Goal: Information Seeking & Learning: Learn about a topic

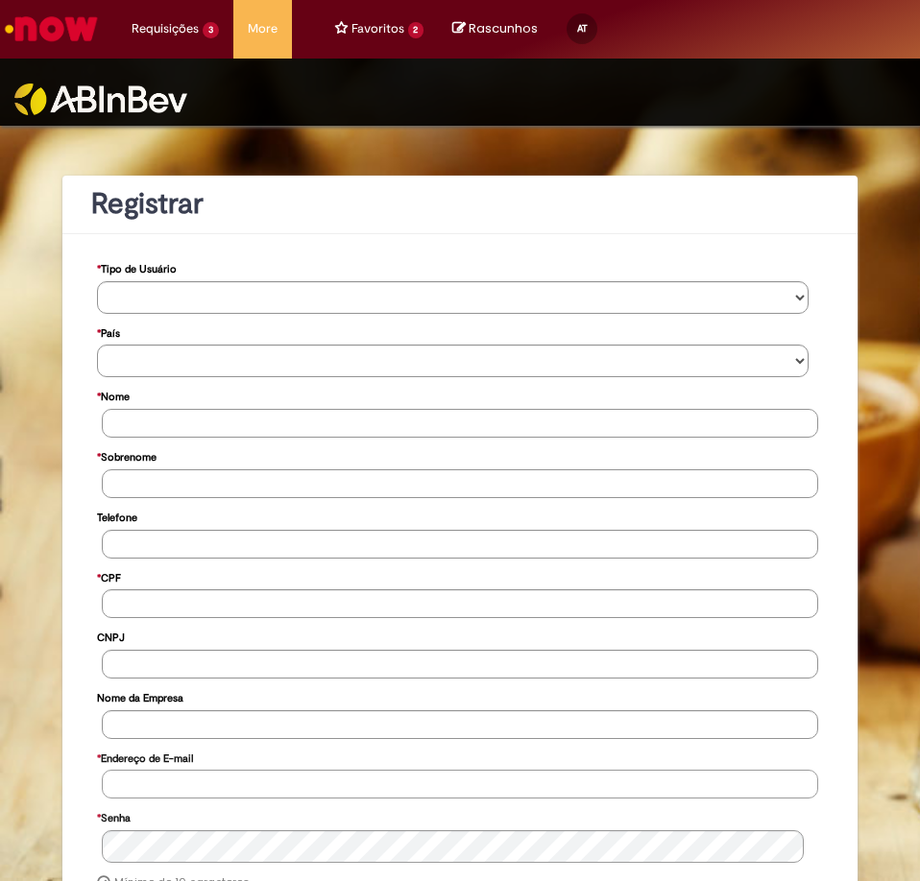
type input "**********"
click at [135, 85] on img at bounding box center [100, 100] width 173 height 32
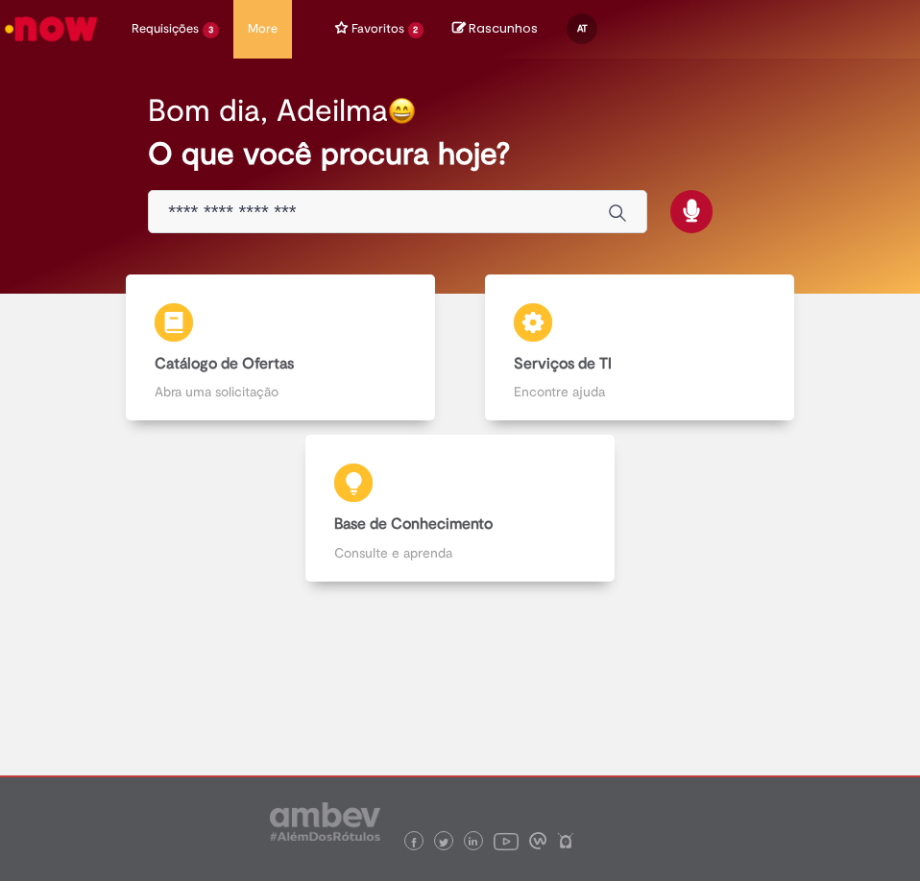
click at [320, 215] on input "Basta digitar aqui" at bounding box center [378, 213] width 421 height 22
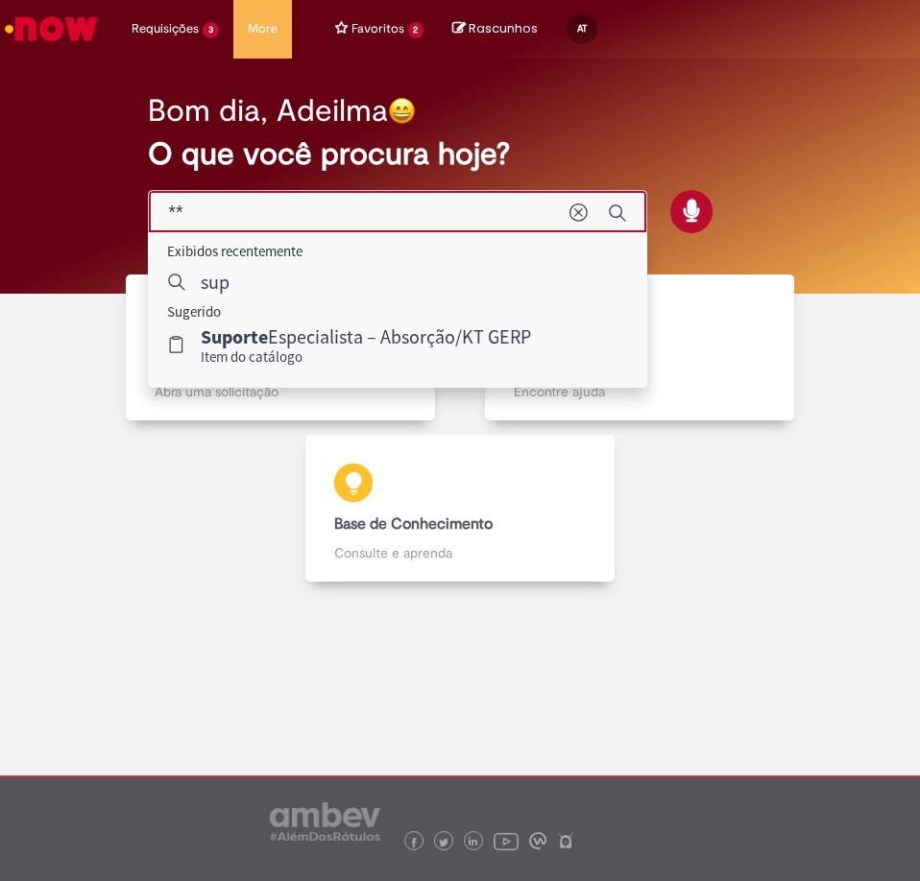
type input "*"
type input "*****"
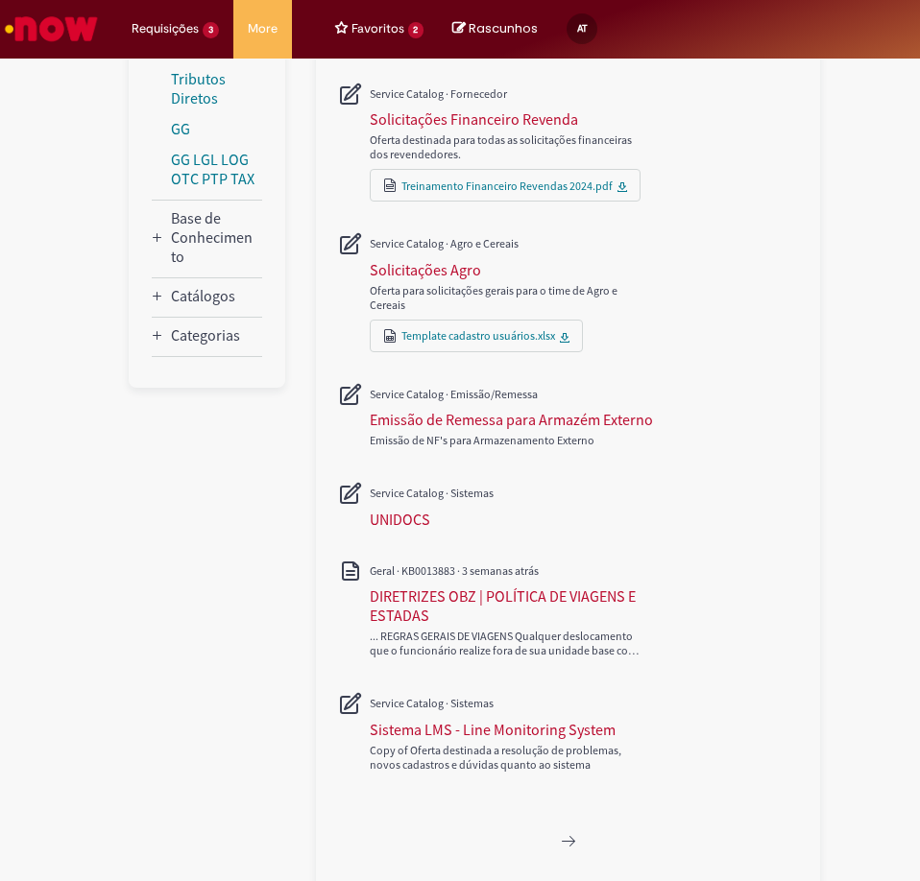
scroll to position [738, 0]
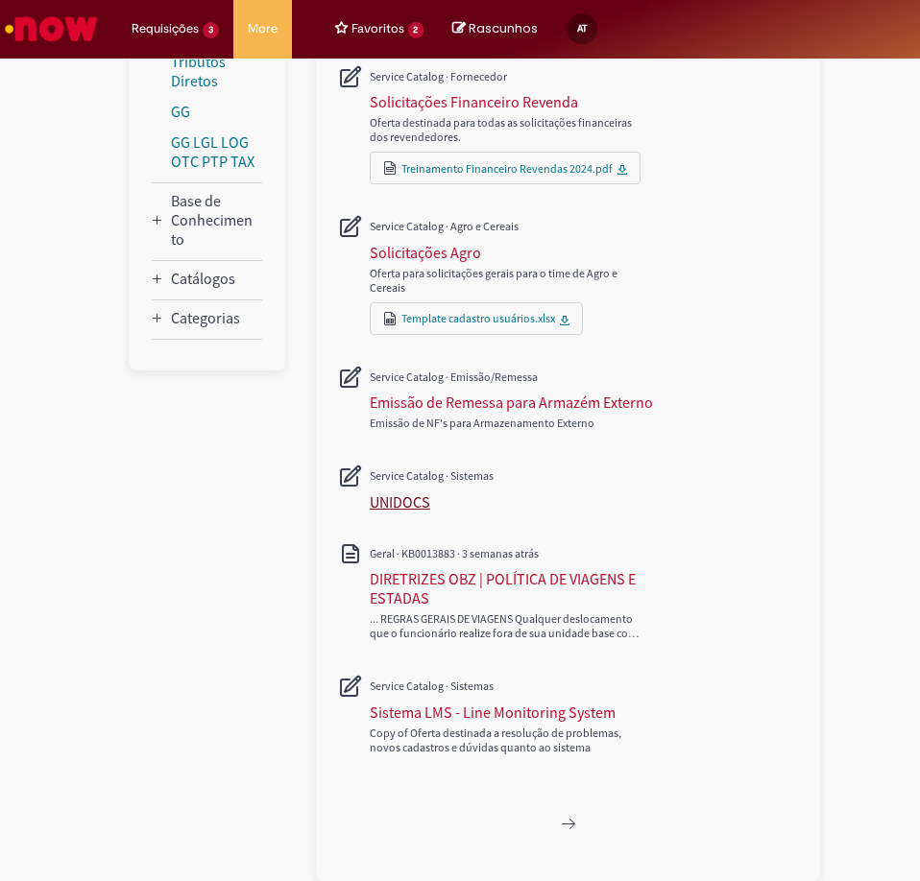
click at [389, 498] on div "UNIDOCS" at bounding box center [400, 502] width 60 height 19
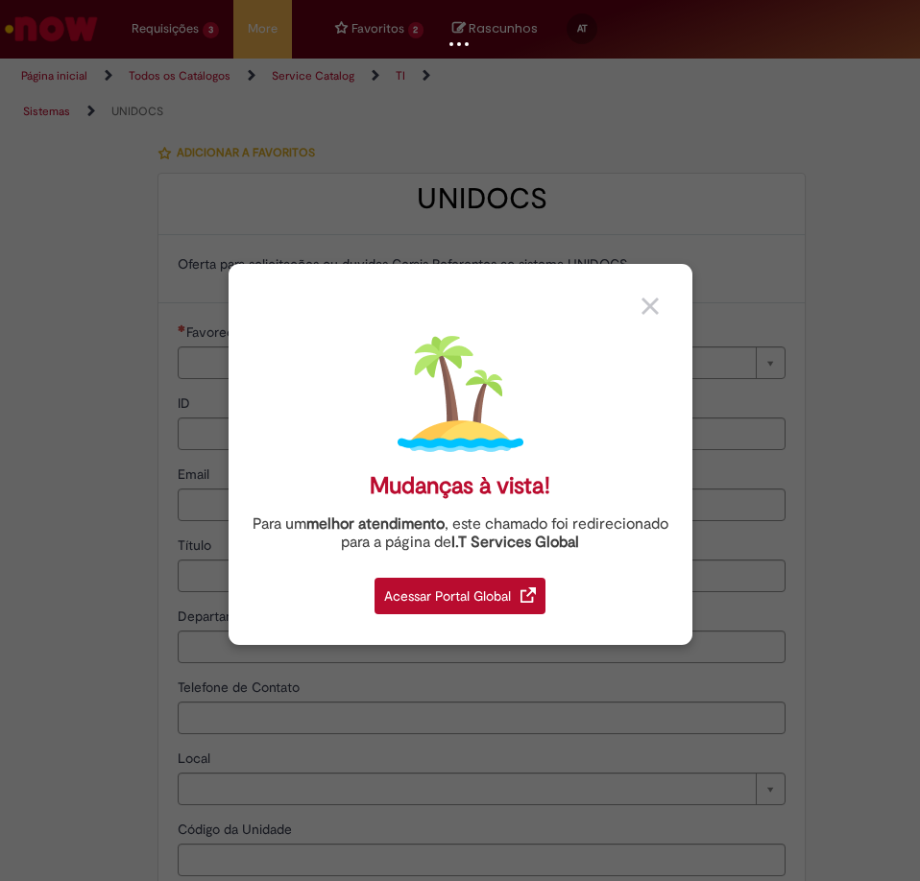
type input "**********"
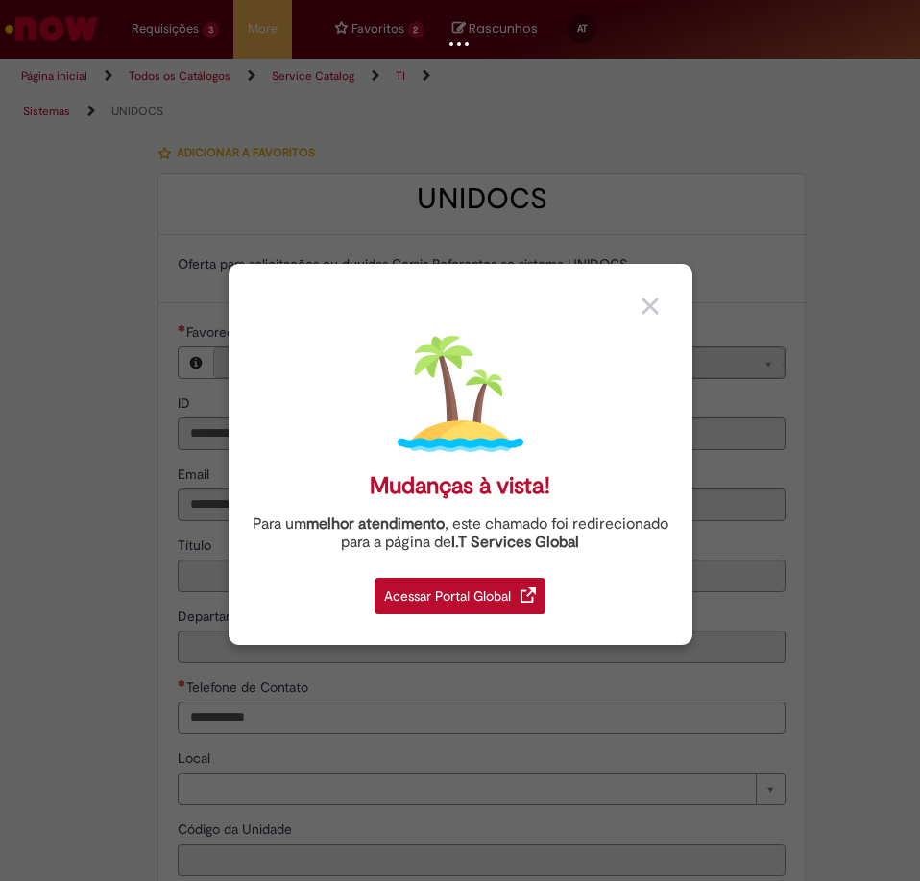
type input "**********"
click at [652, 306] on img at bounding box center [649, 306] width 17 height 17
type input "**********"
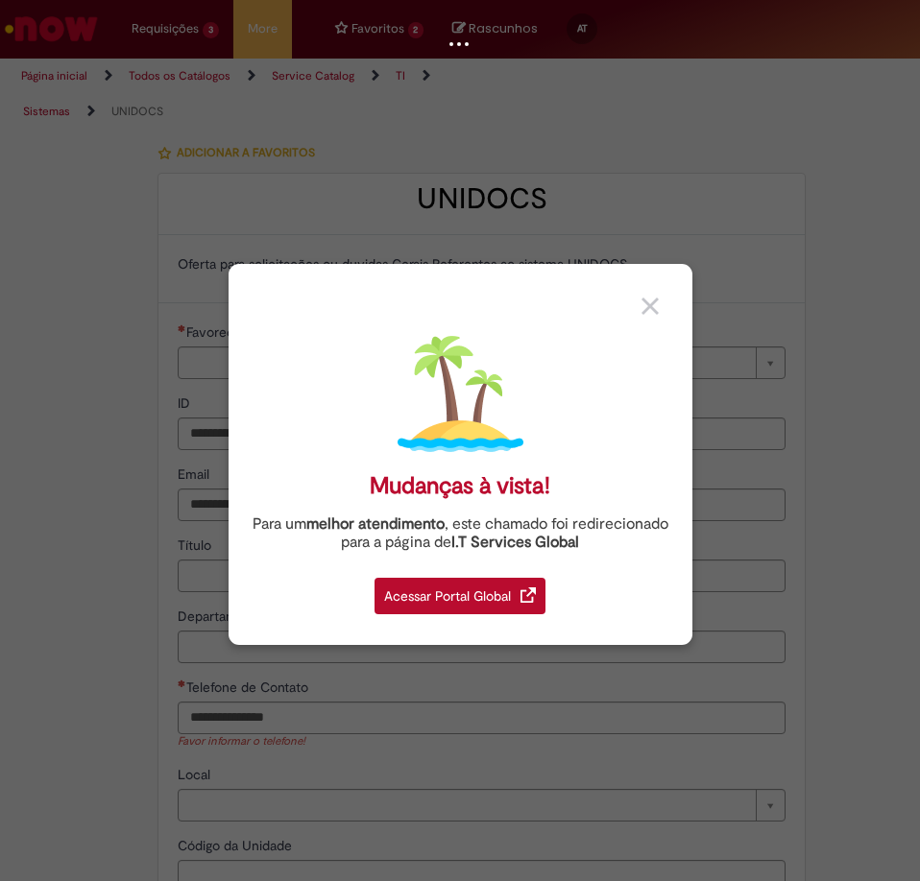
type input "**********"
click at [443, 590] on div "Acessar Portal Global" at bounding box center [459, 596] width 171 height 36
type input "**********"
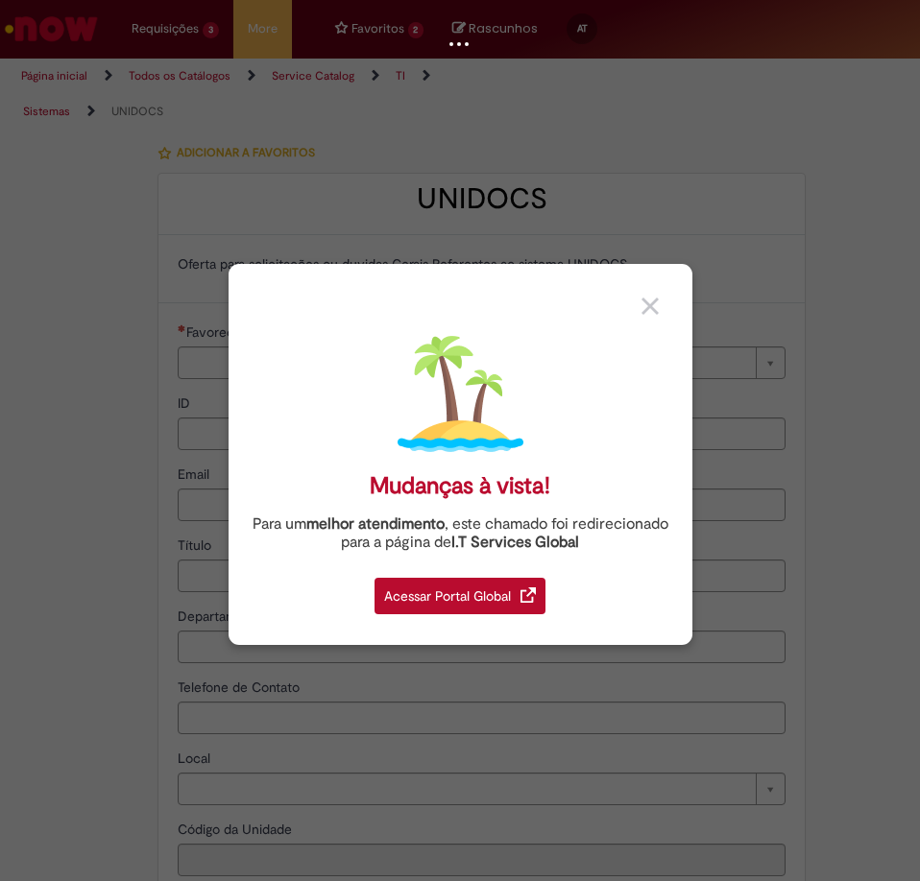
type input "**********"
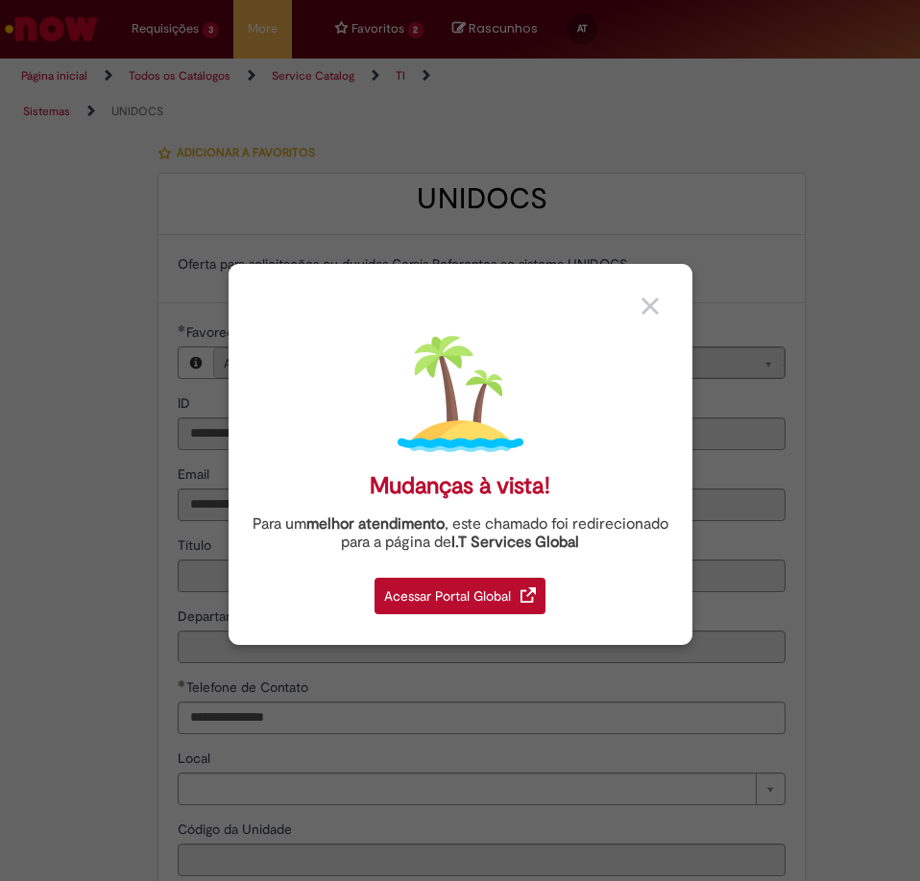
click at [656, 306] on img at bounding box center [649, 306] width 17 height 17
type input "**********"
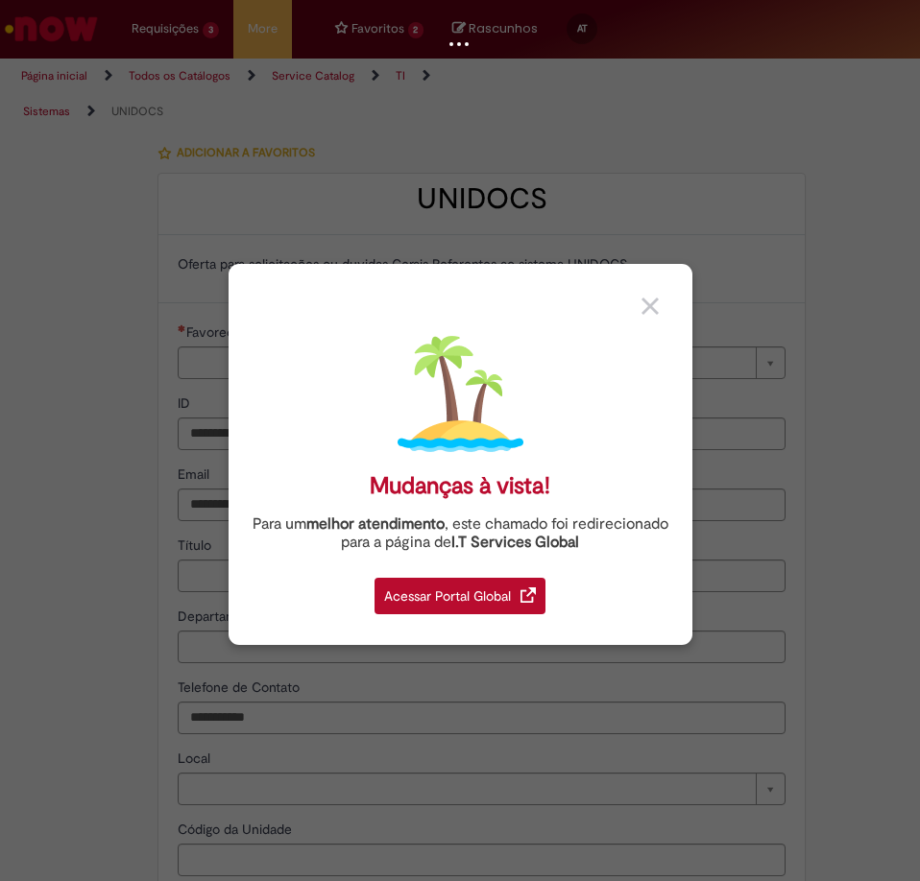
type input "**********"
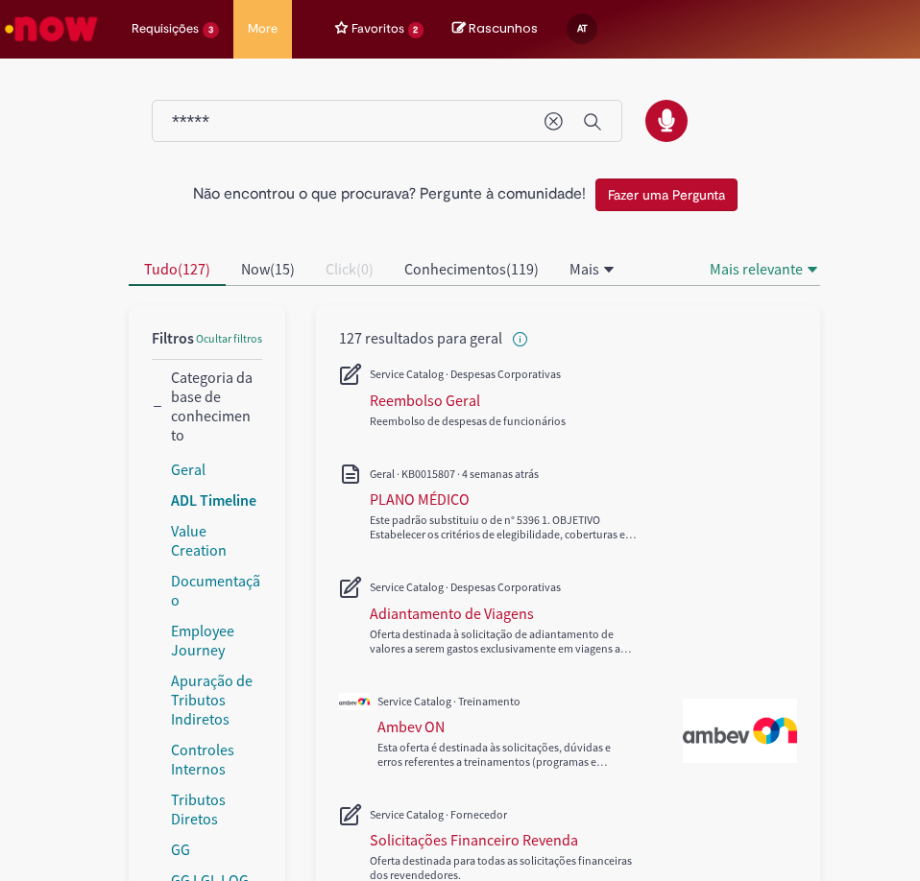
click at [192, 501] on link "ADL Timeline" at bounding box center [213, 500] width 85 height 19
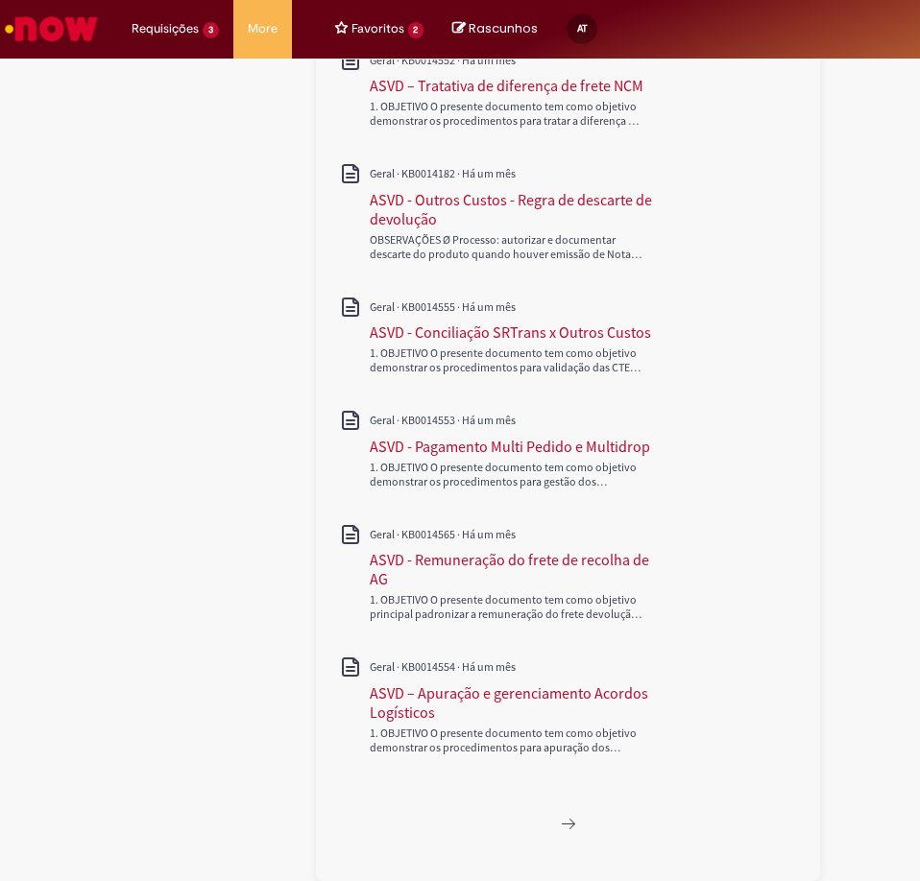
scroll to position [711, 0]
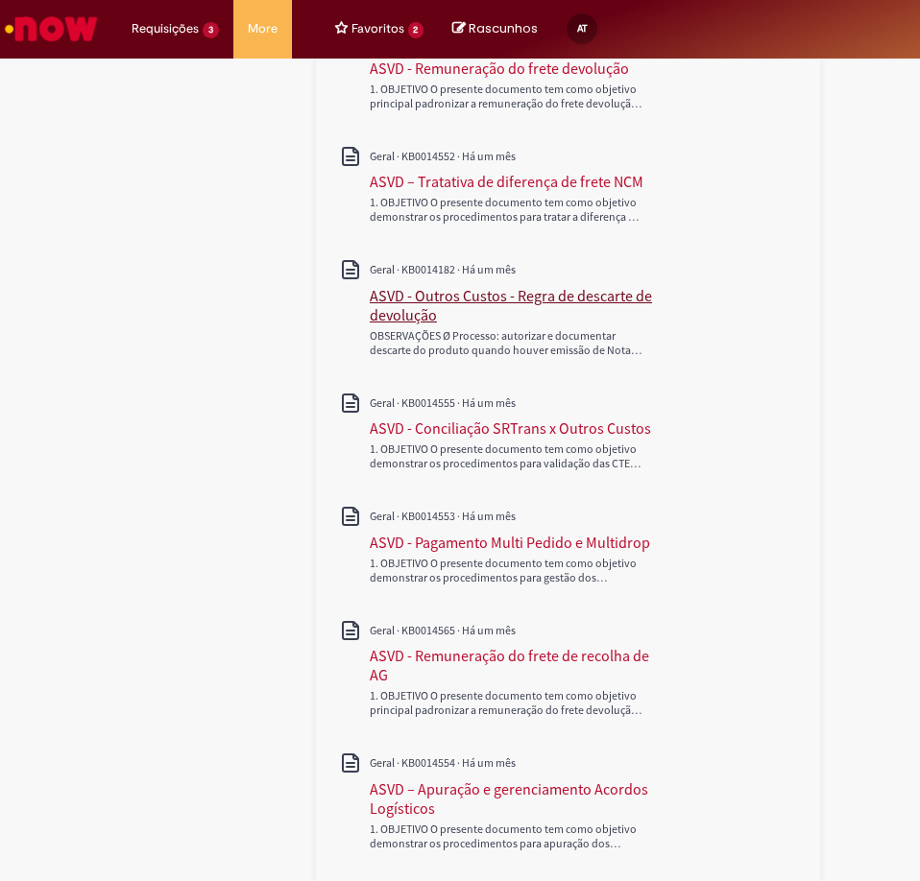
click at [545, 295] on div "ASVD - Outros Custos - Regra de descarte de devolução" at bounding box center [515, 305] width 290 height 38
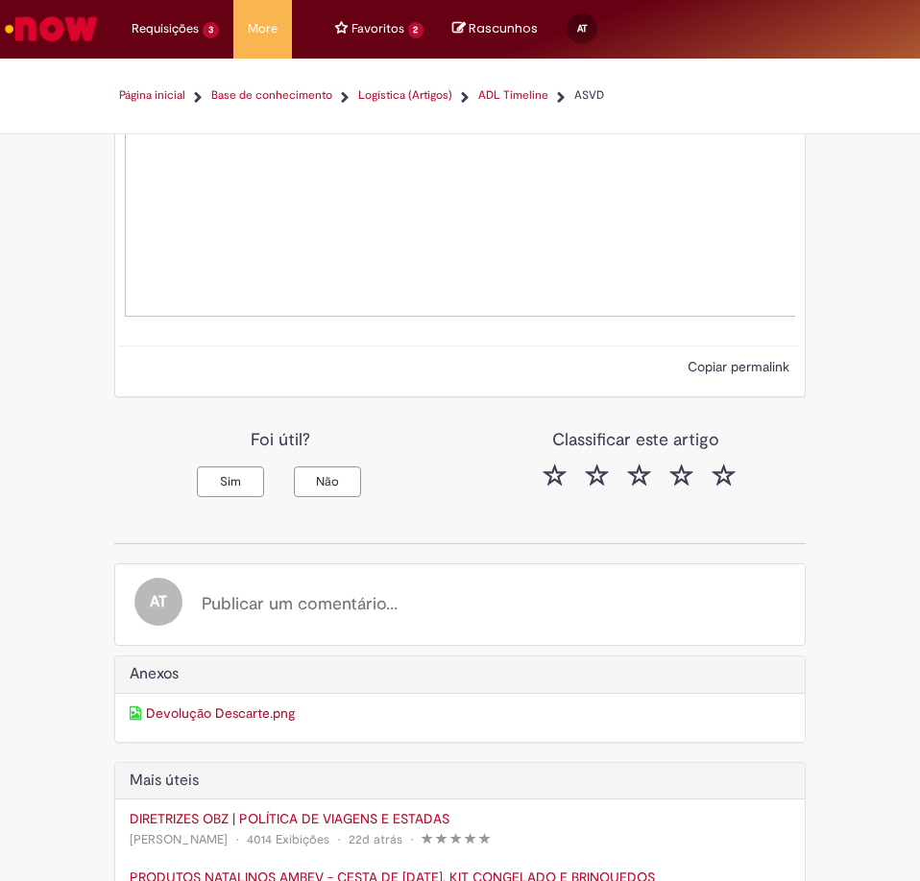
scroll to position [1544, 0]
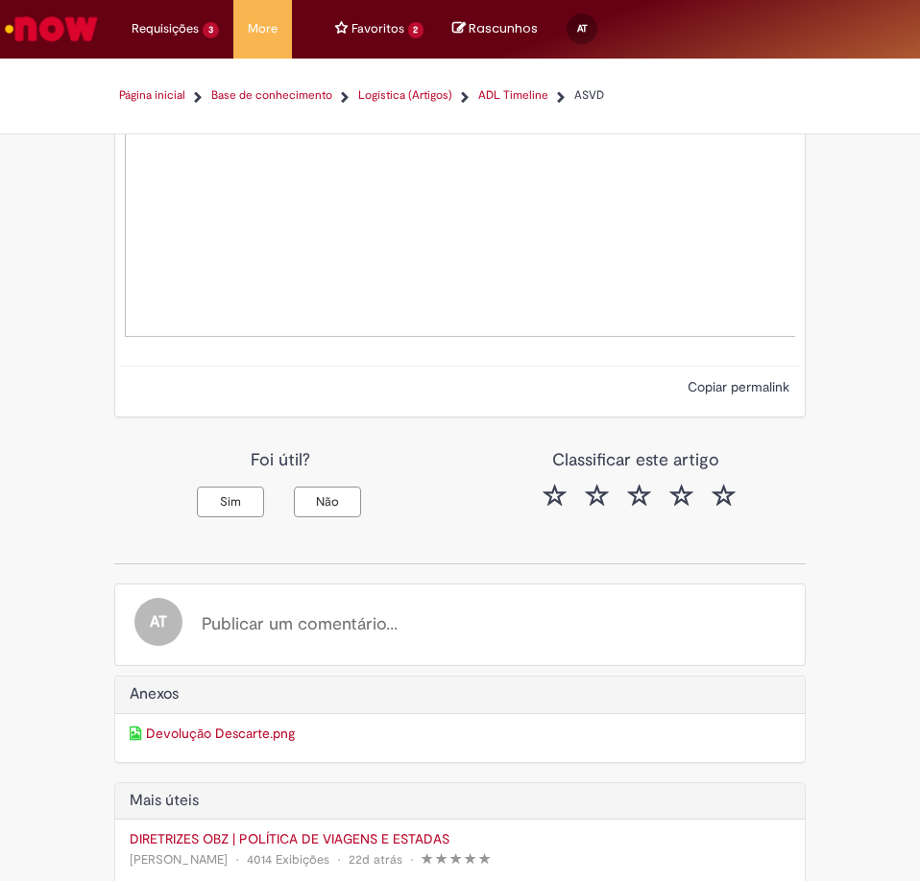
drag, startPoint x: 119, startPoint y: 246, endPoint x: 808, endPoint y: 331, distance: 694.6
copy div "LORE - Ipsumd Sitame - Conse ad elitsedd ei temporinc Utlaboree do magnaa. Enim…"
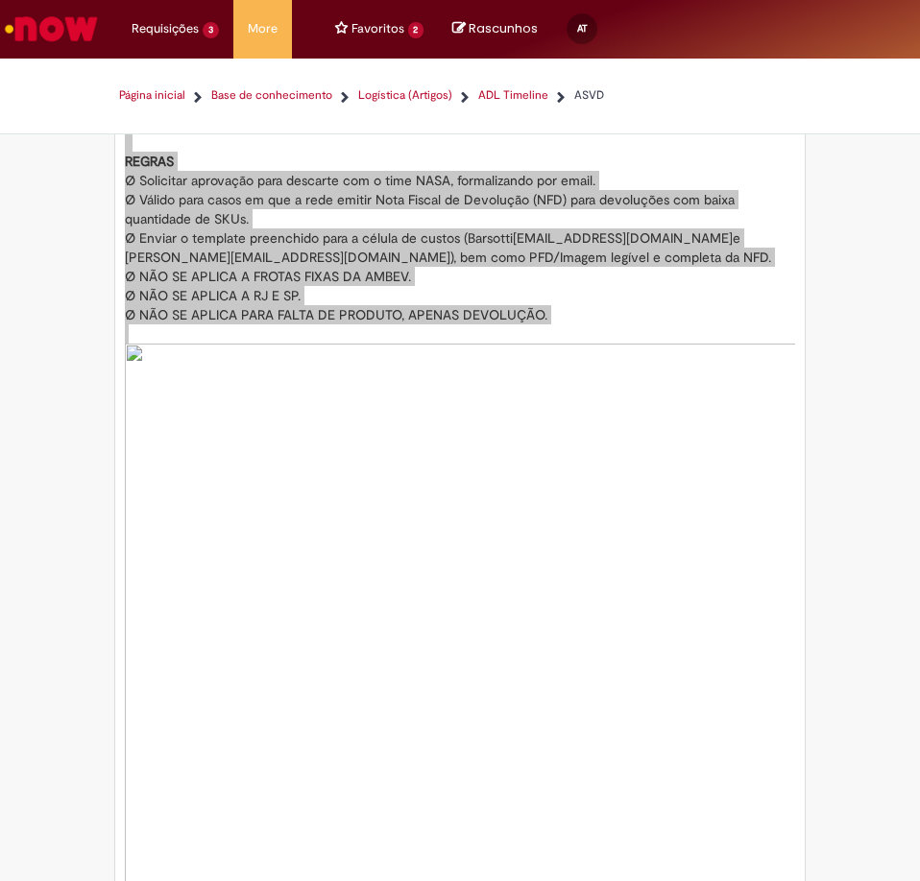
scroll to position [680, 0]
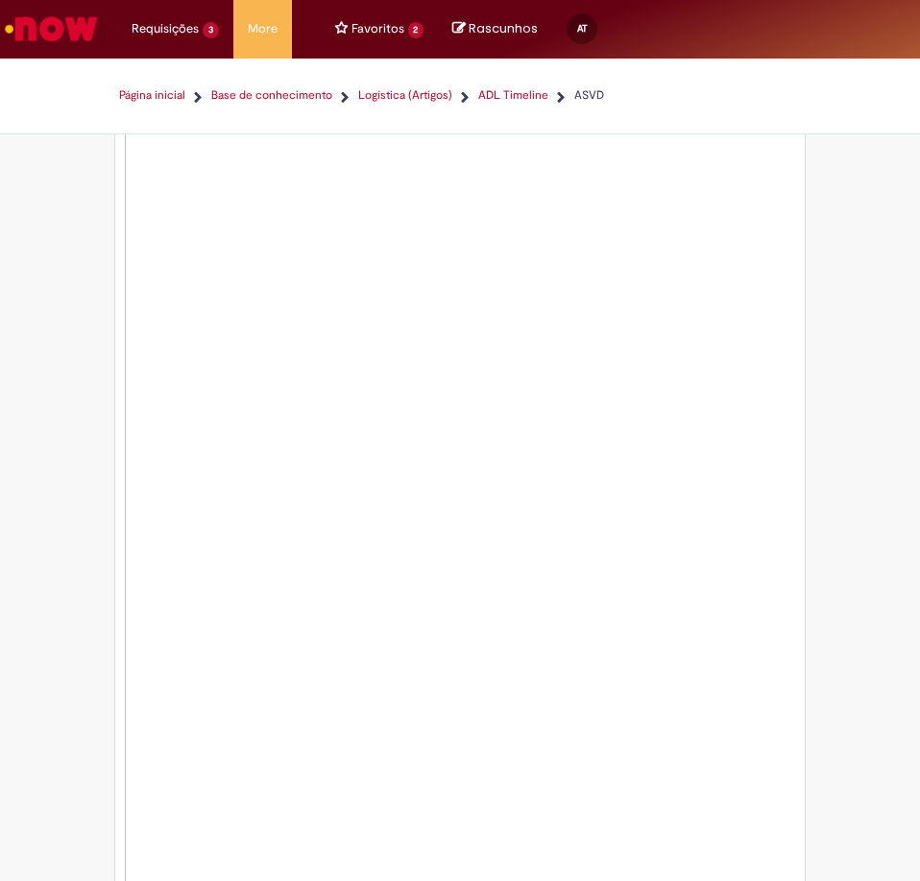
click at [473, 368] on img at bounding box center [524, 656] width 799 height 1089
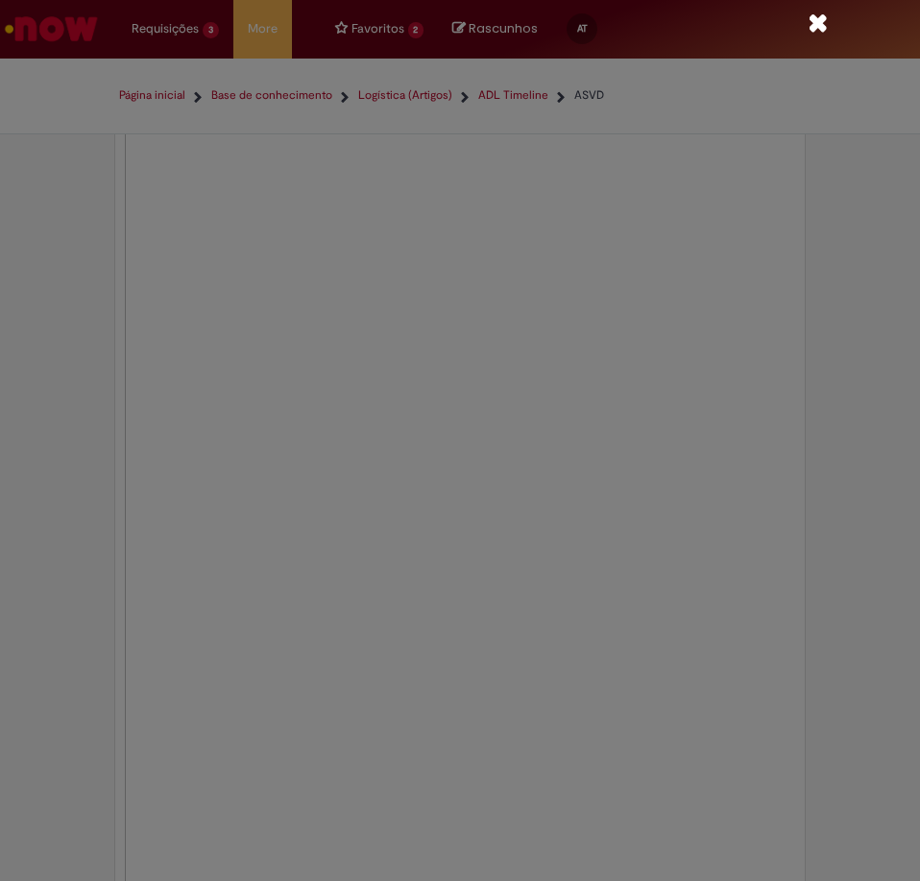
click at [492, 40] on img "Image Preview" at bounding box center [459, 40] width 735 height 0
click at [733, 40] on img "Image Preview" at bounding box center [459, 40] width 735 height 0
click at [808, 25] on icon "Fechar" at bounding box center [817, 22] width 19 height 25
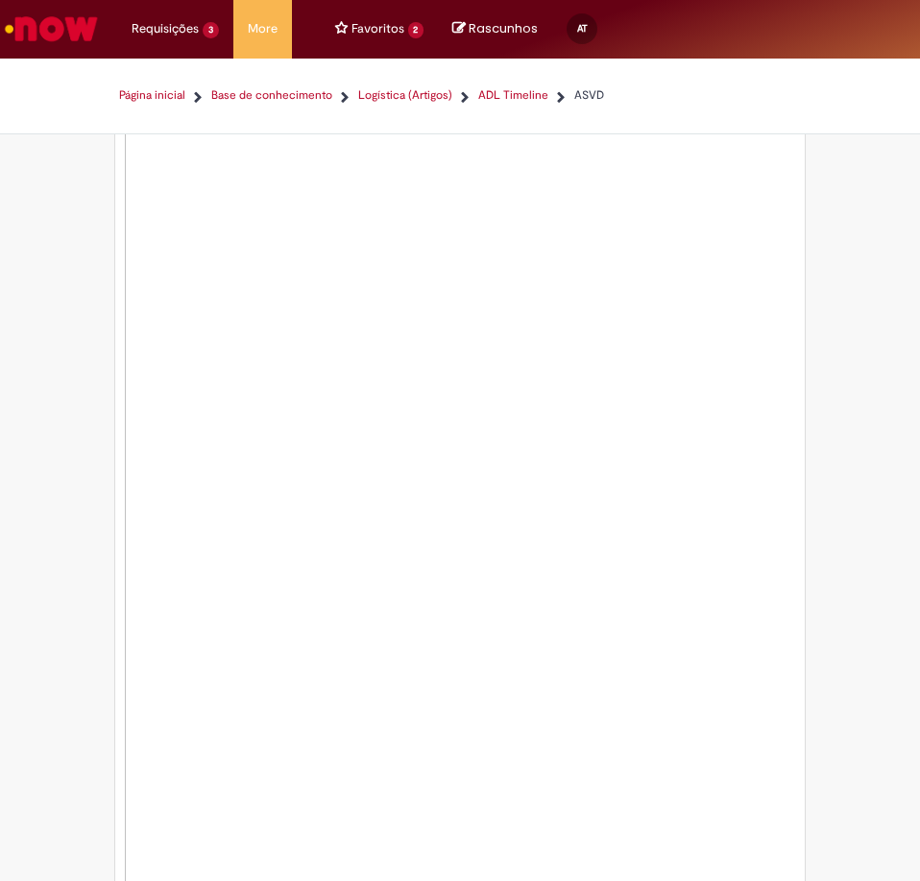
click at [722, 244] on img at bounding box center [524, 656] width 799 height 1089
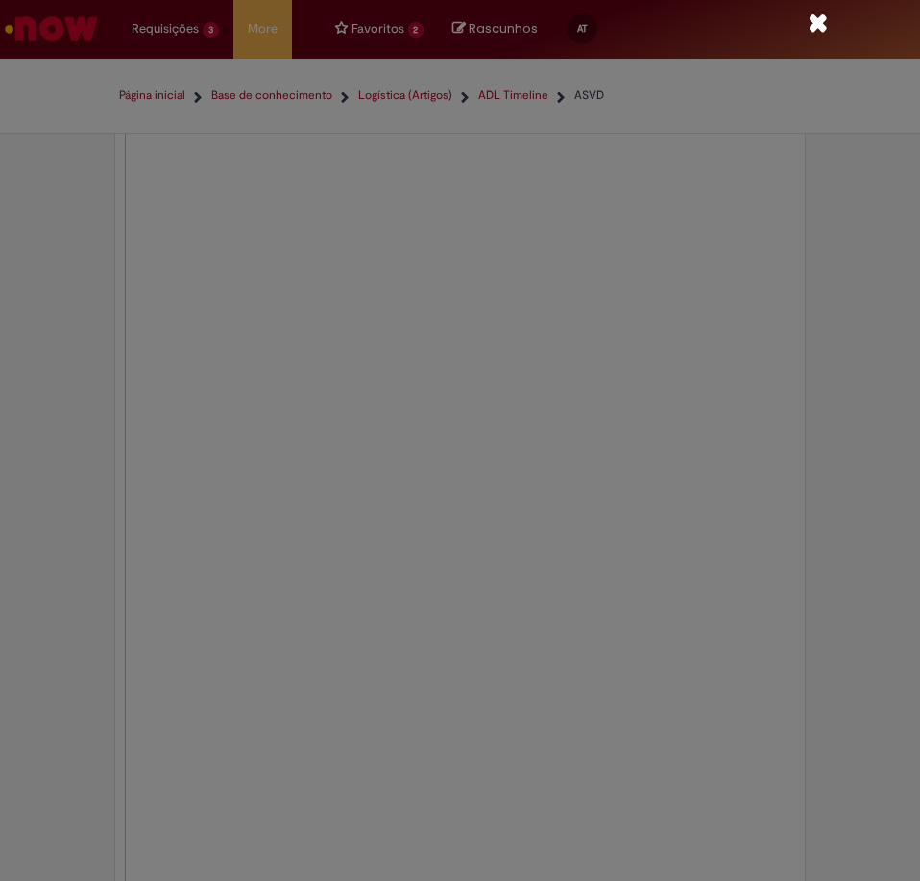
scroll to position [0, 0]
copy div "LORE - Ipsumd Sitame - Conse ad elitsedd ei temporinc Utlaboree do magnaa. Enim…"
click at [467, 40] on img "Image Preview" at bounding box center [459, 40] width 735 height 0
click at [788, 40] on img "Image Preview" at bounding box center [459, 40] width 735 height 0
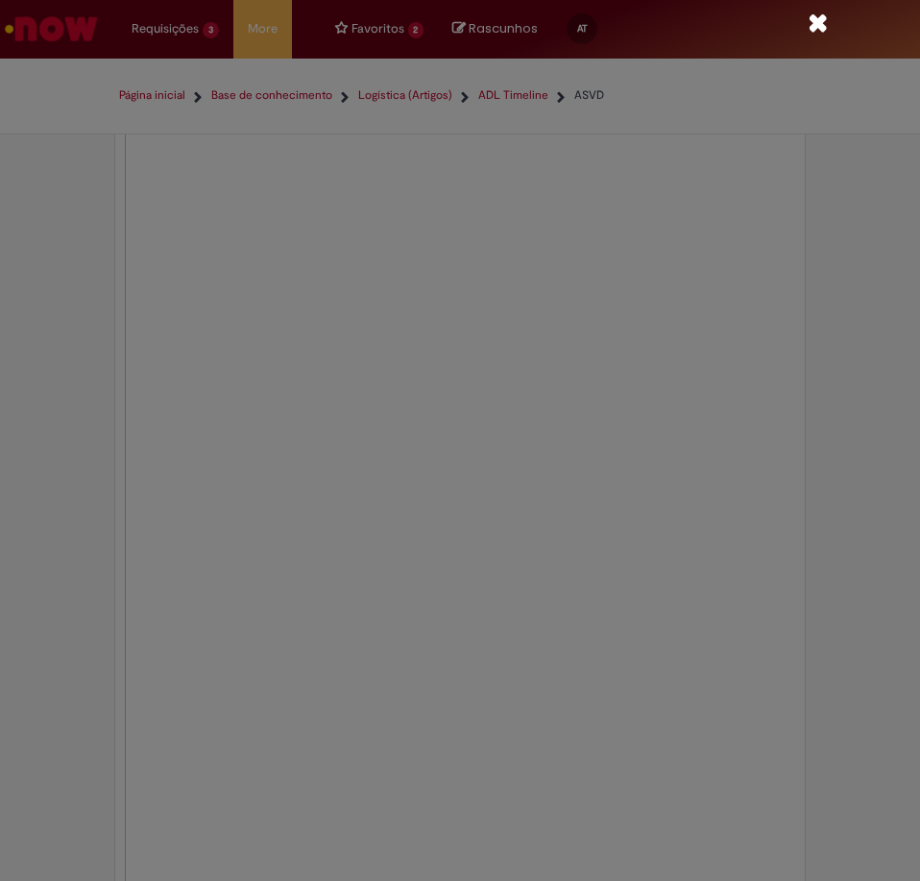
click at [856, 187] on div at bounding box center [460, 440] width 920 height 881
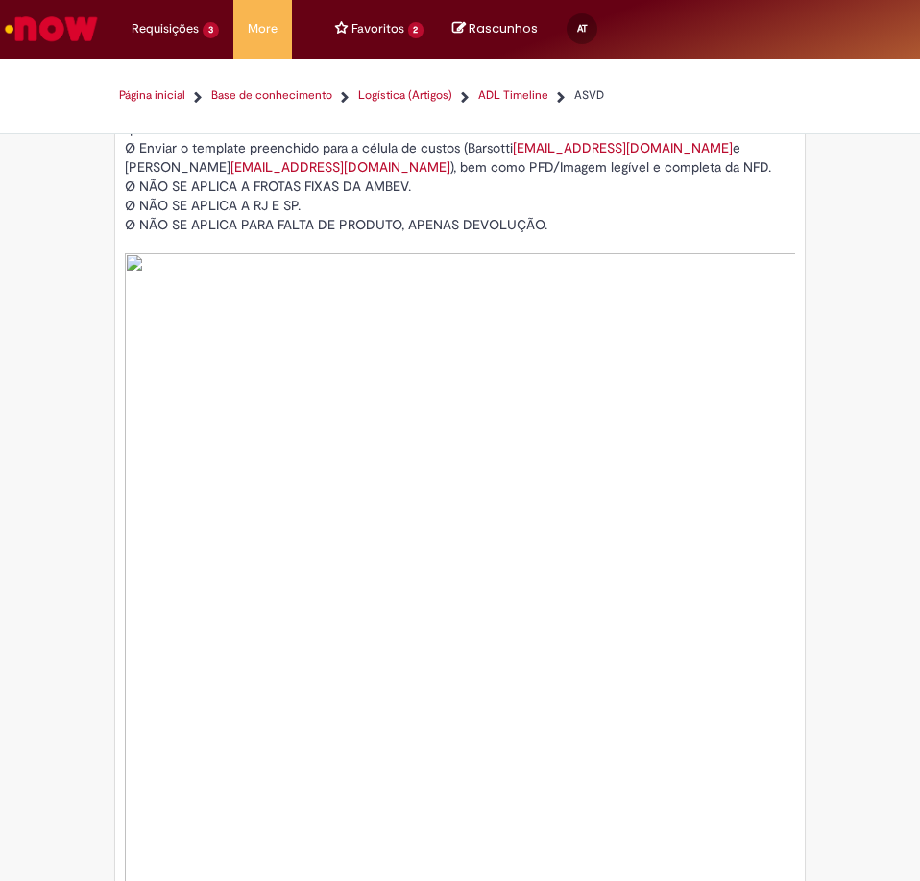
scroll to position [515, 0]
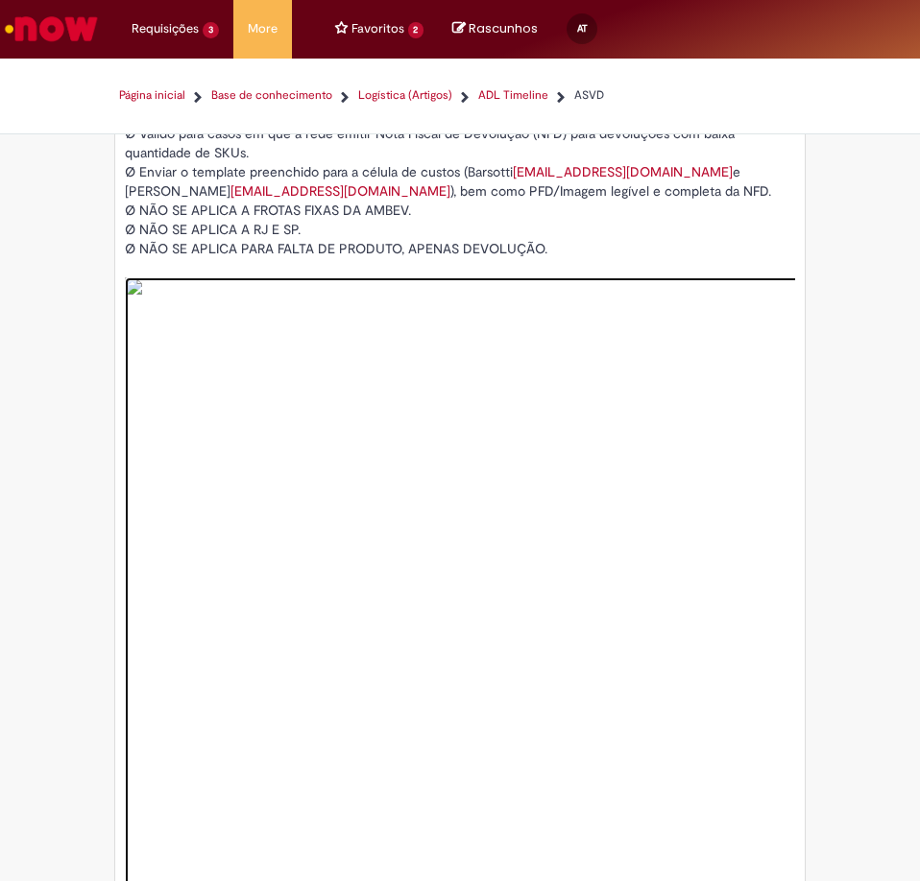
click at [703, 400] on img at bounding box center [524, 821] width 799 height 1089
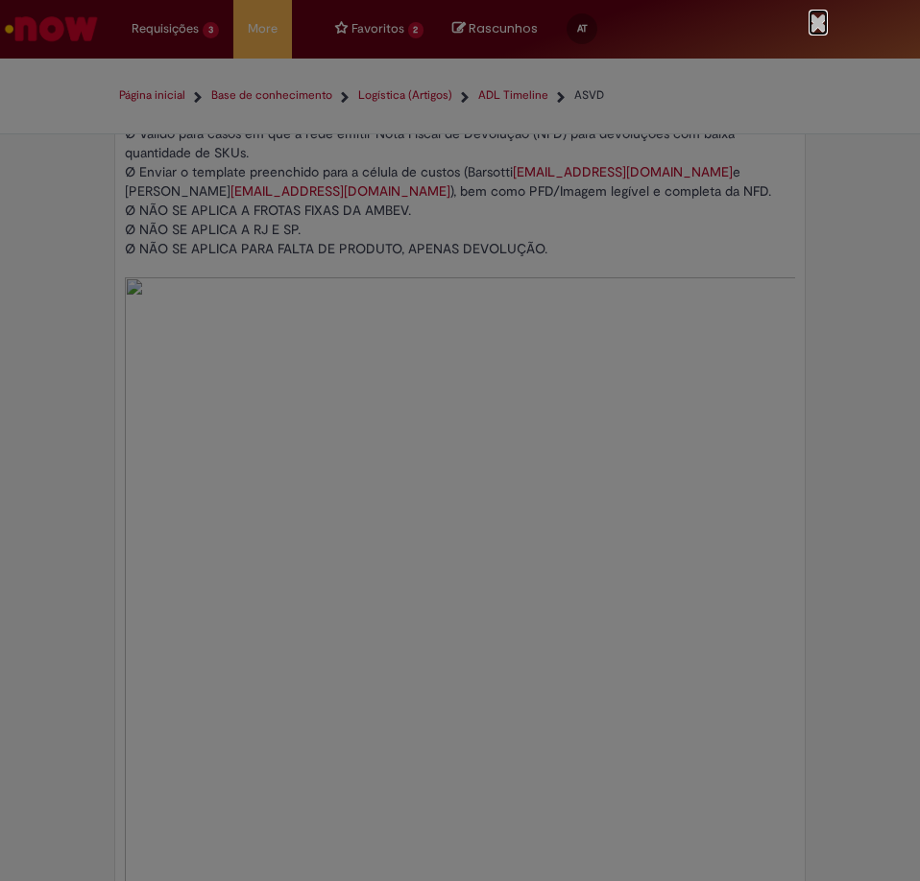
click at [810, 23] on icon "Fechar" at bounding box center [817, 22] width 19 height 25
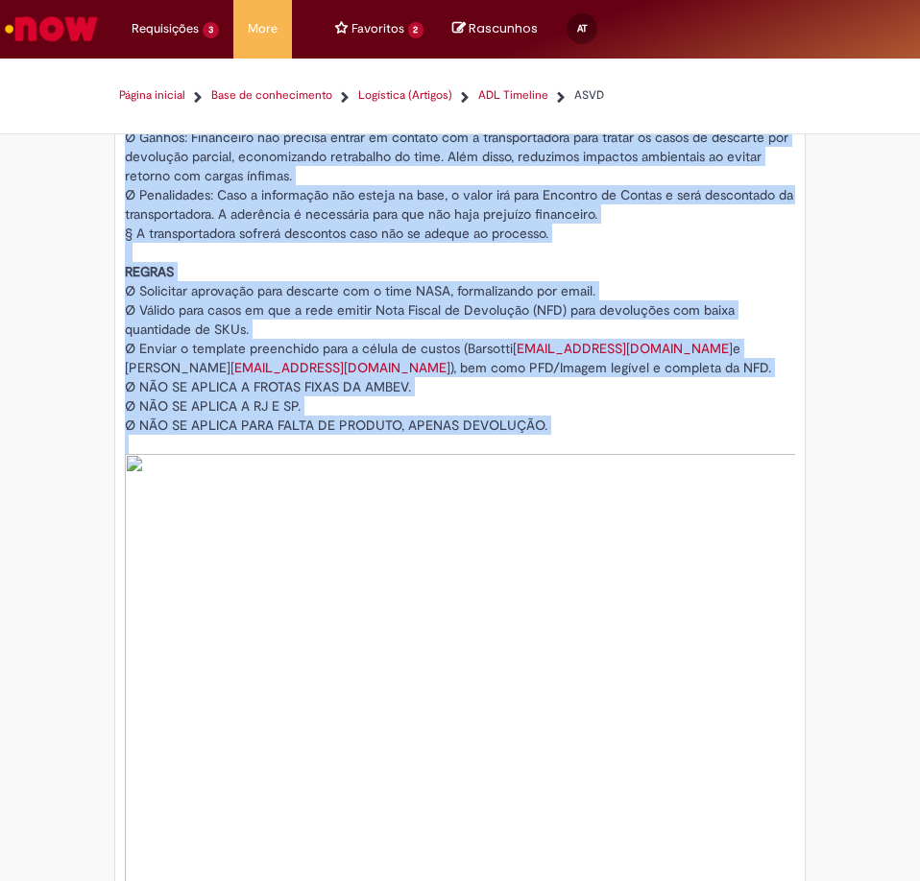
scroll to position [459, 0]
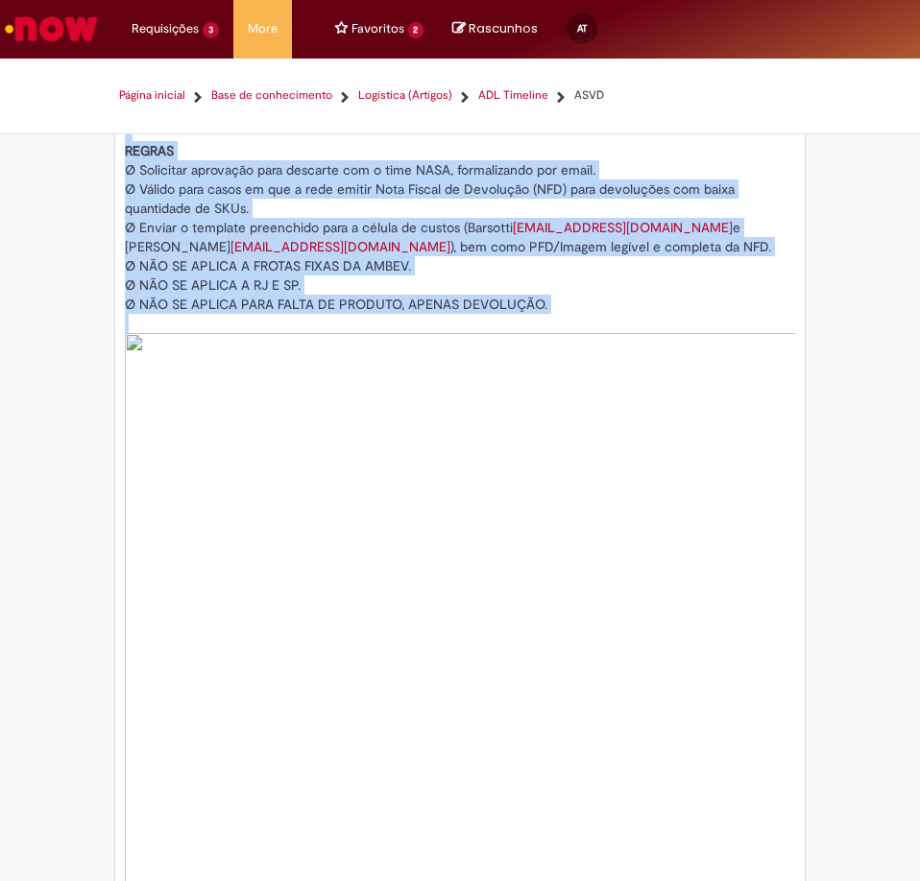
drag, startPoint x: 121, startPoint y: 241, endPoint x: 835, endPoint y: 771, distance: 889.4
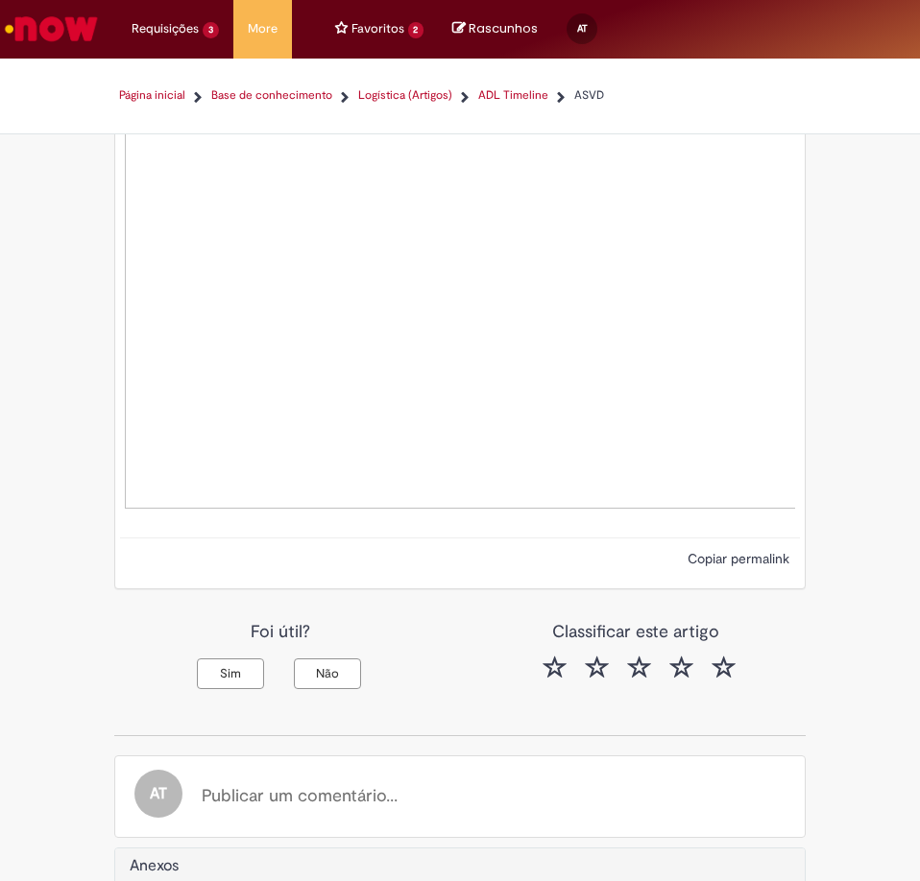
scroll to position [1396, 0]
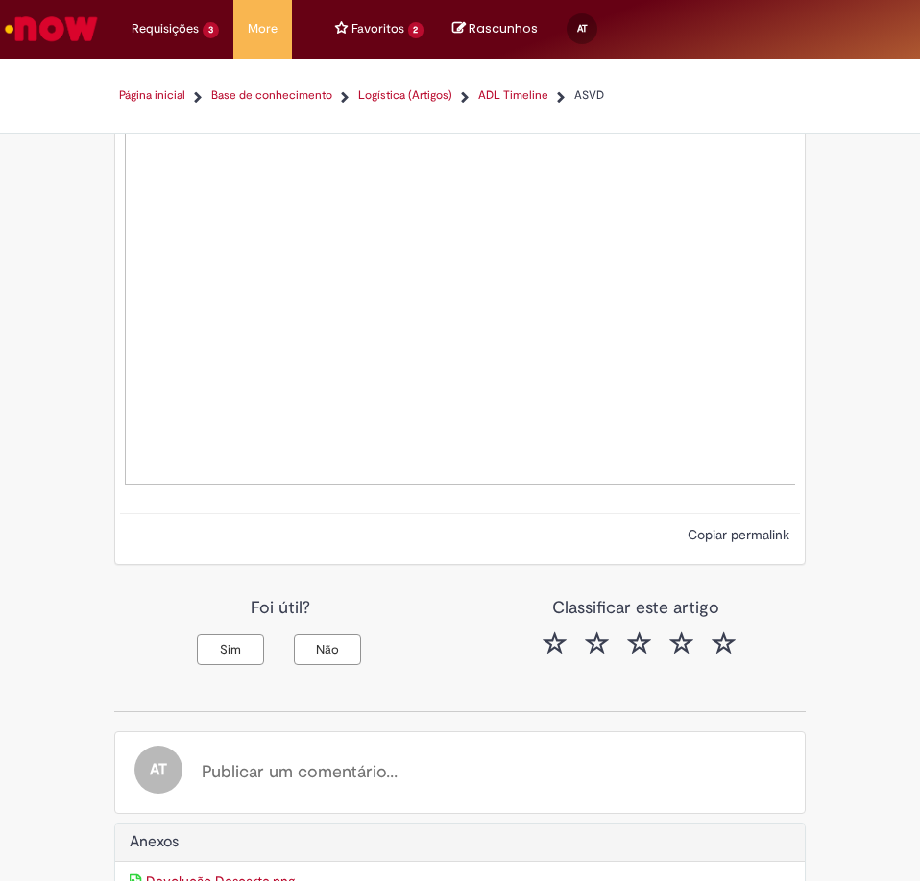
copy div "LORE - Ipsumd Sitame - Conse ad elitsedd ei temporinc Utlaboree do magnaa. Enim…"
click at [843, 320] on div "KB0014182 - v3.0 (Versão Mais Recente) 3.0 - Última modificação em [DATE] Revis…" at bounding box center [460, 14] width 920 height 2533
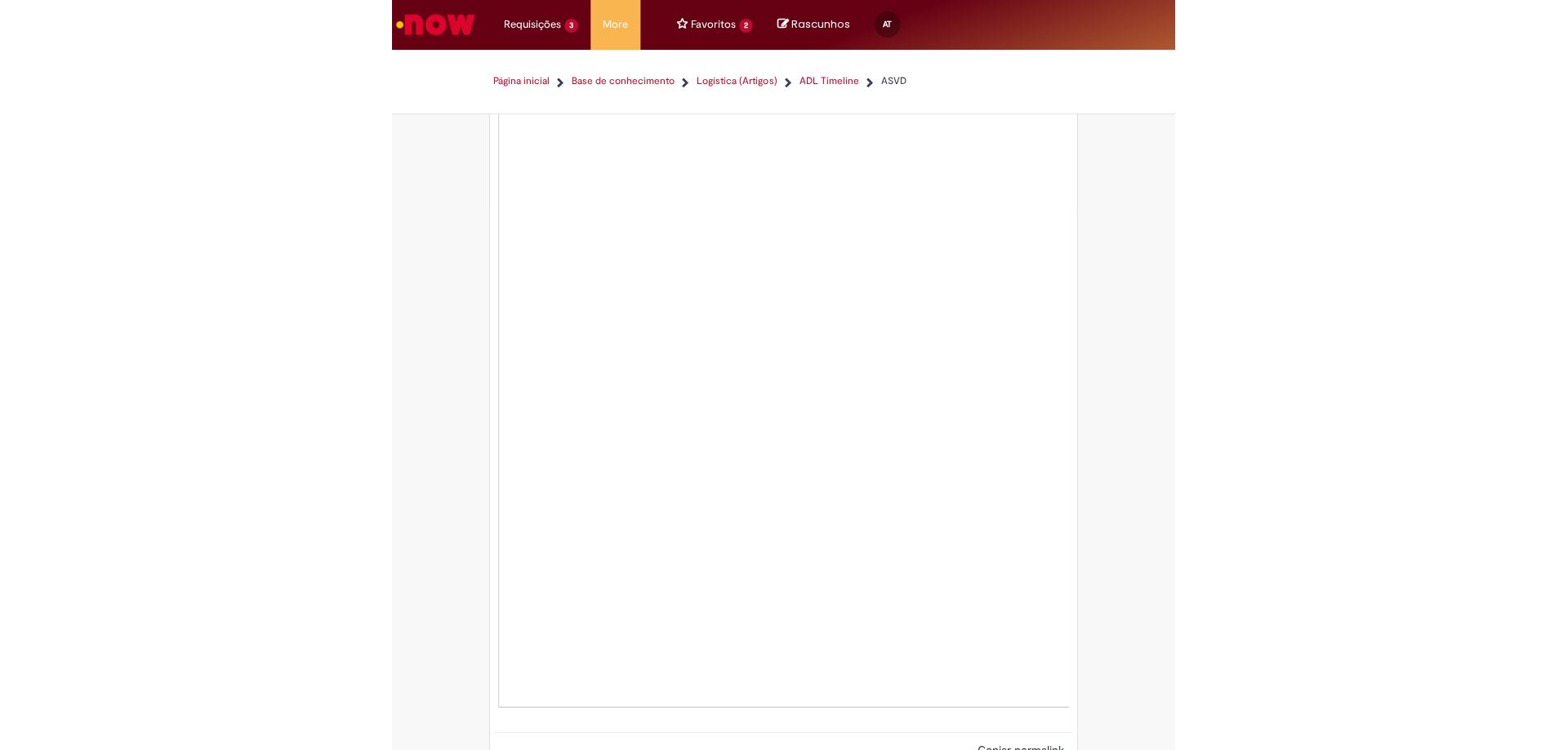
scroll to position [861, 0]
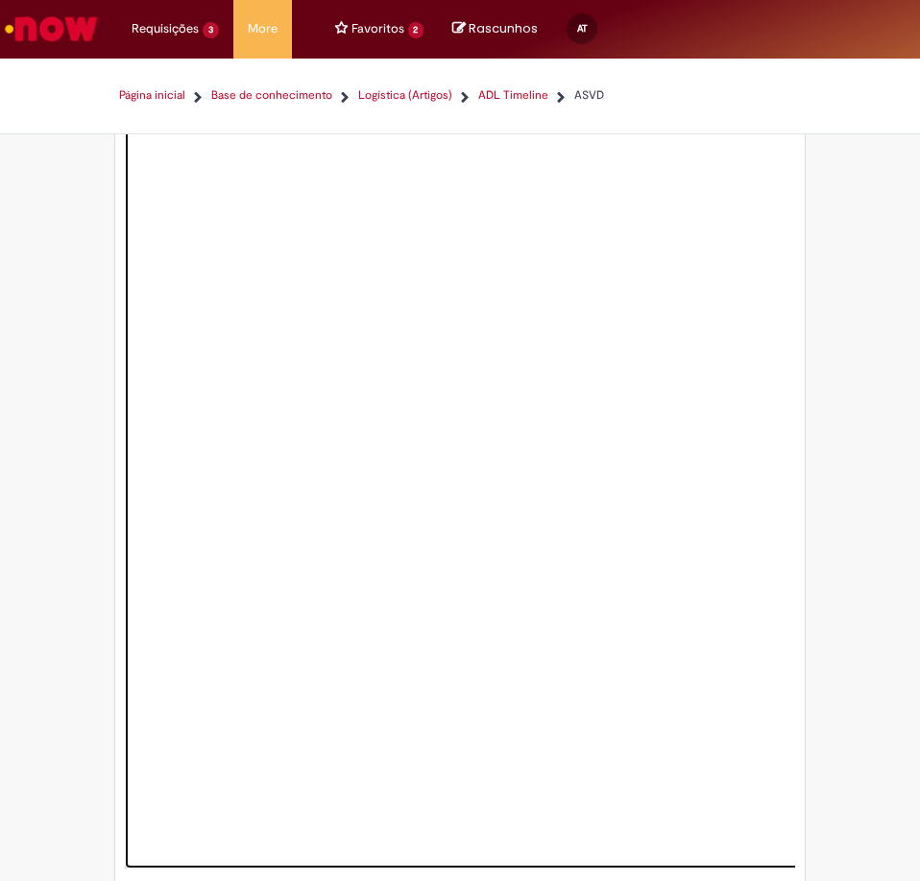
click at [629, 421] on img at bounding box center [524, 324] width 799 height 1089
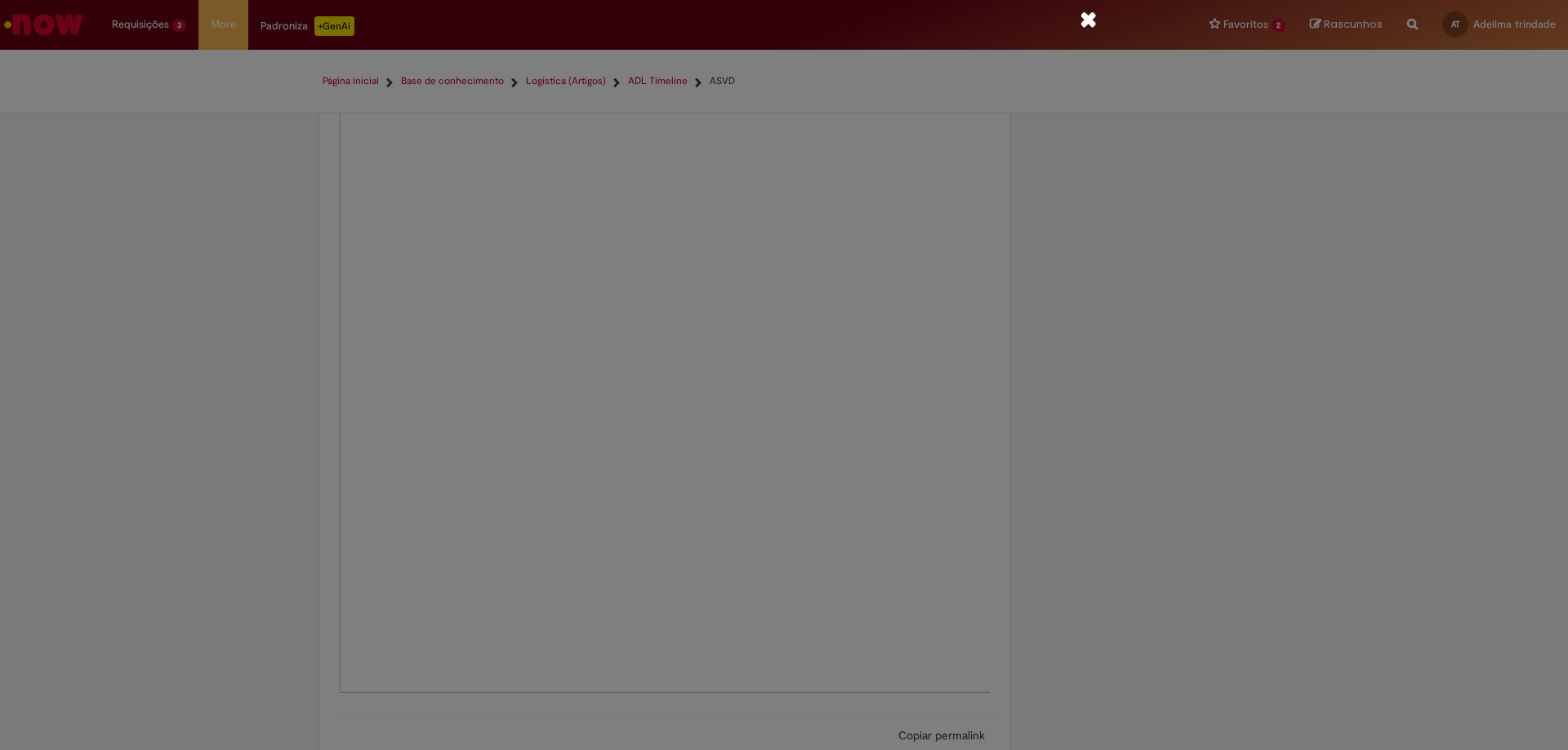
scroll to position [82, 0]
click at [782, 130] on div at bounding box center [784, 375] width 1568 height 750
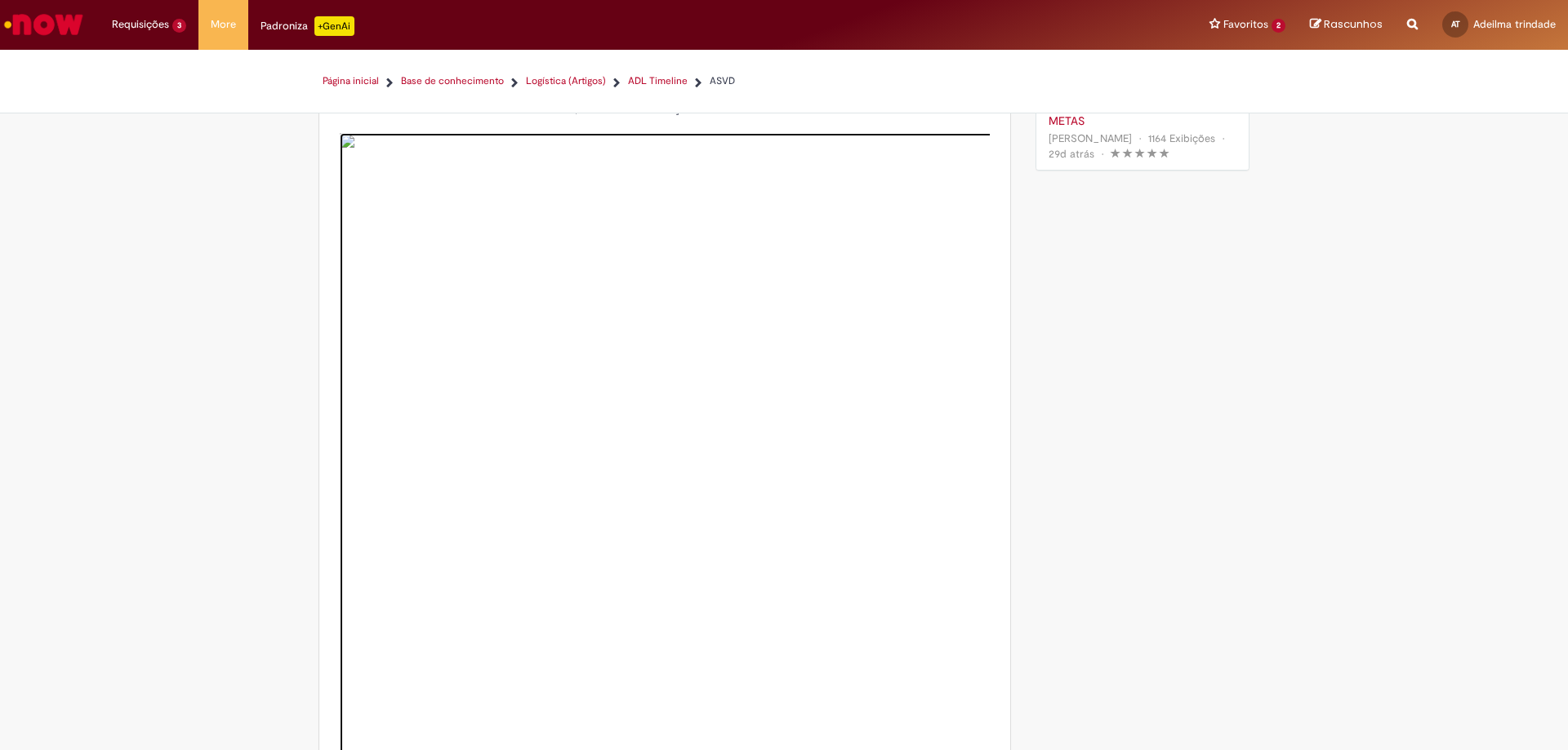
scroll to position [477, 0]
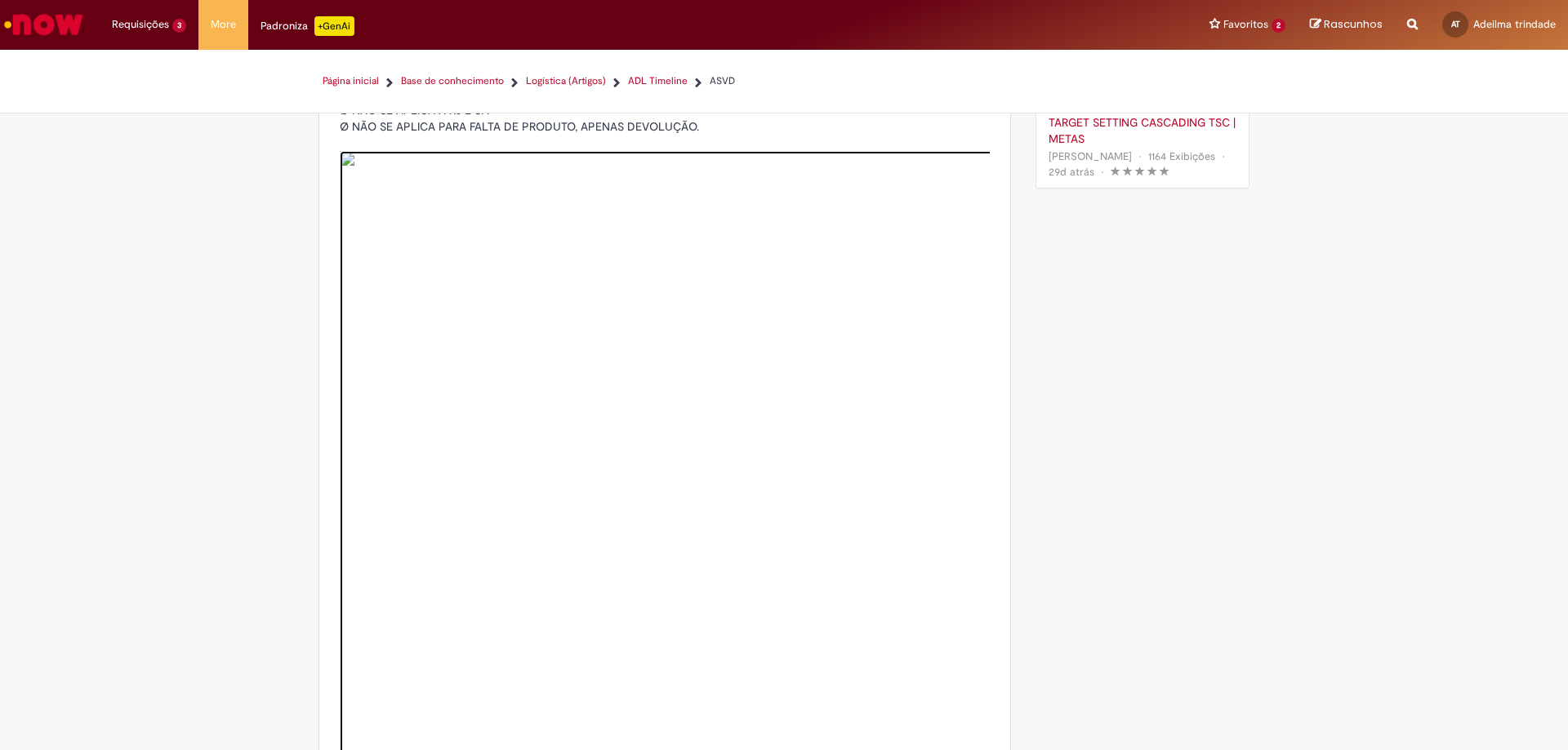
click at [782, 256] on img at bounding box center [679, 614] width 680 height 926
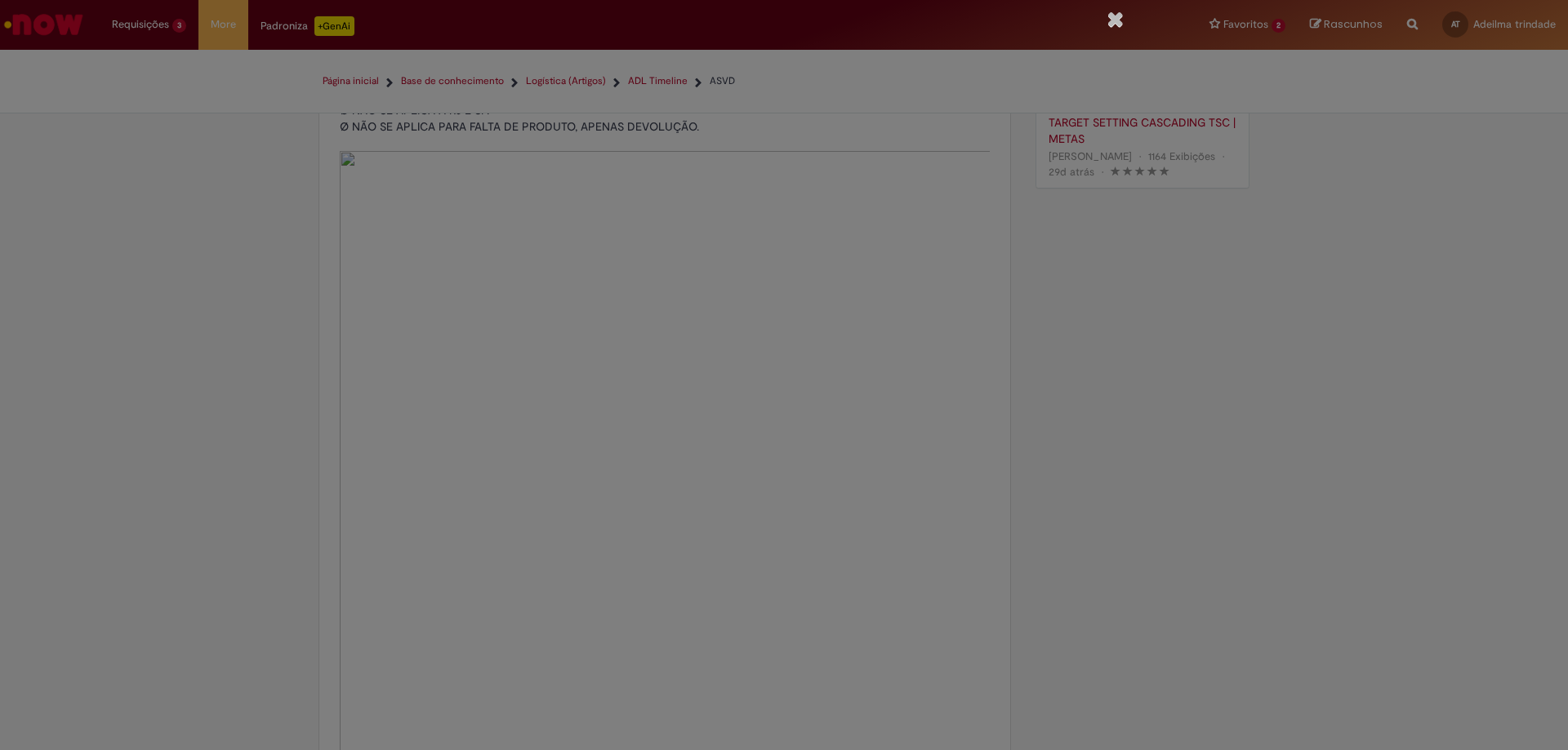
click at [782, 15] on icon "Fechar" at bounding box center [1115, 19] width 16 height 21
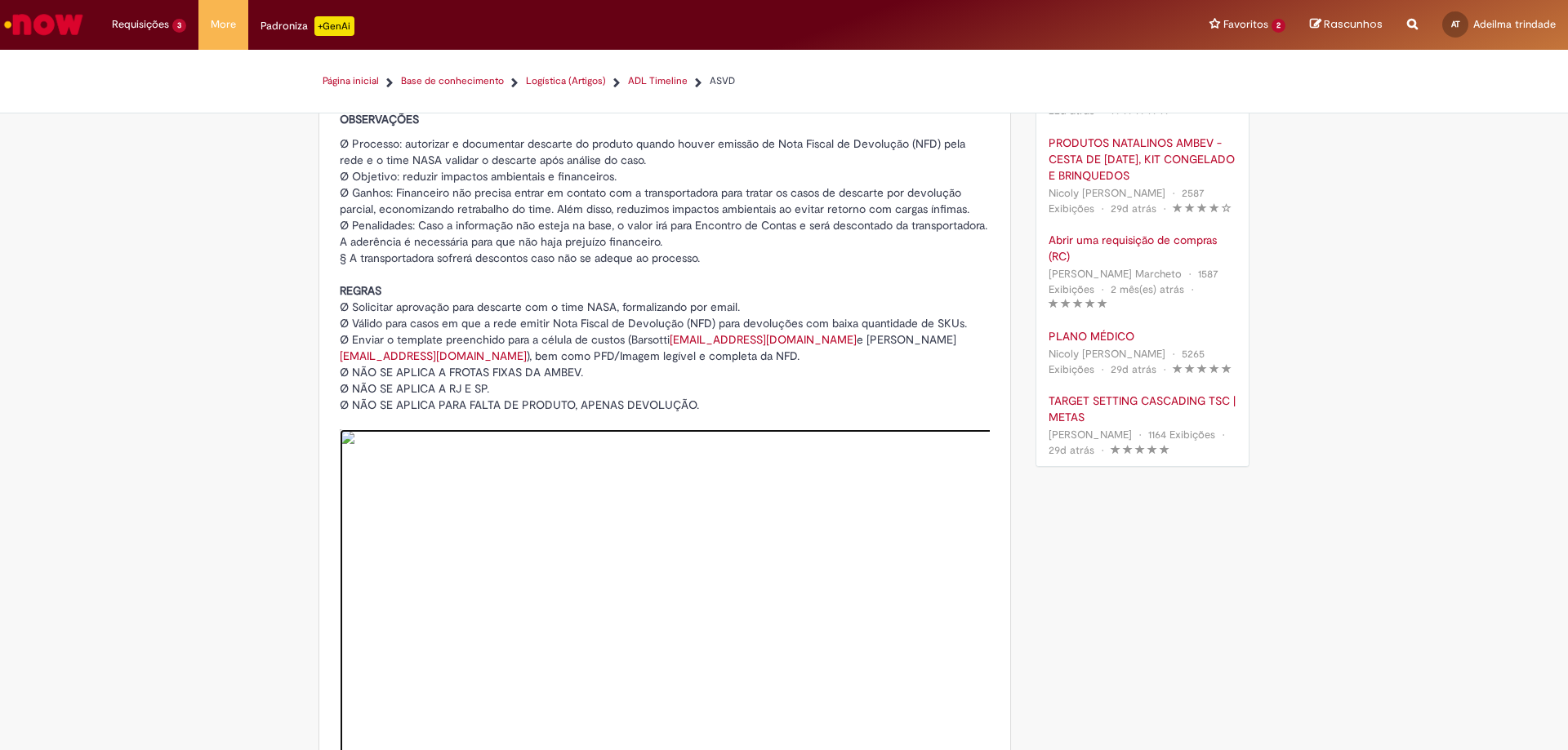
scroll to position [0, 0]
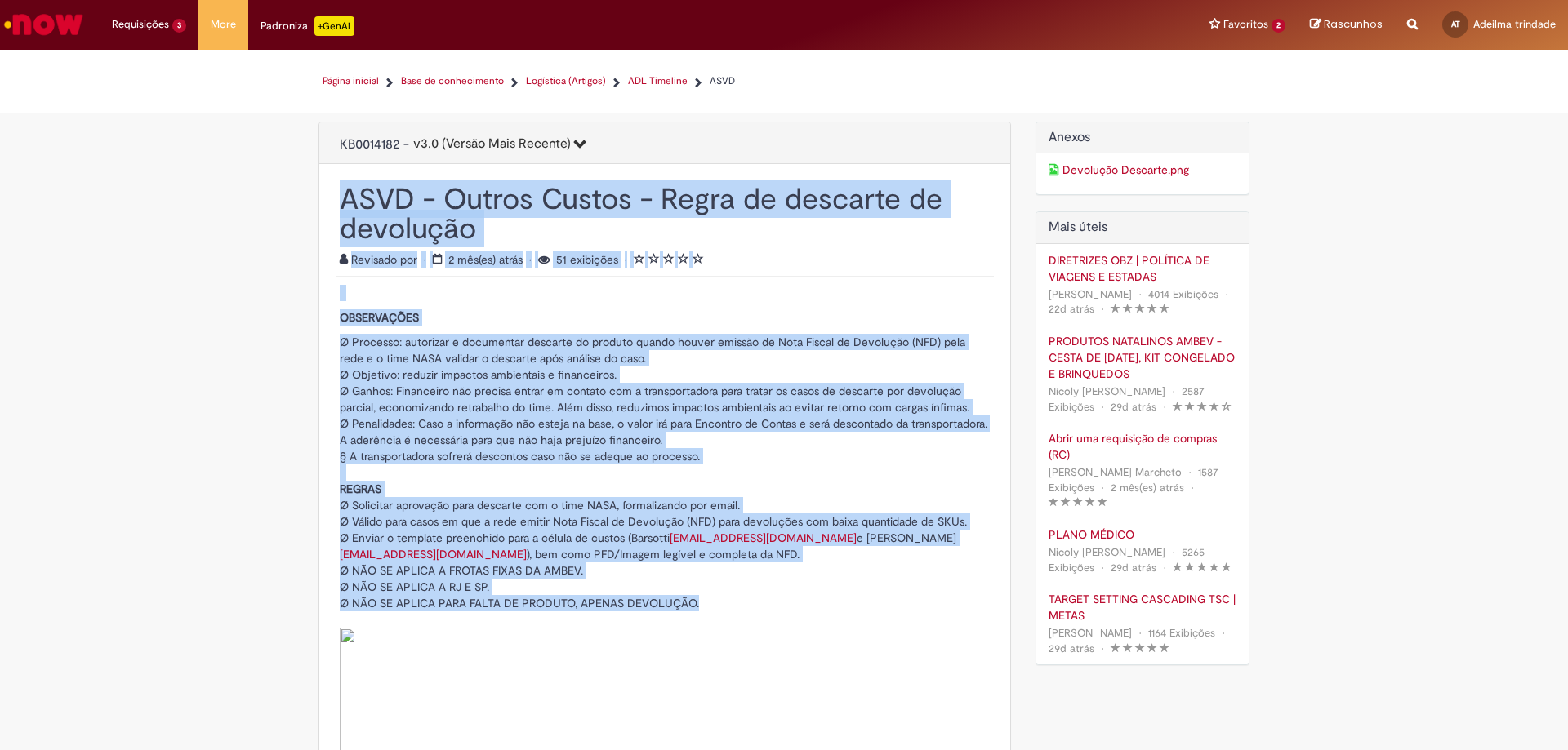
drag, startPoint x: 334, startPoint y: 194, endPoint x: 950, endPoint y: 605, distance: 740.5
copy div "LORE - Ipsumd Sitame - Conse ad elitsedd ei temporinc Utlaboree do magnaa. Enim…"
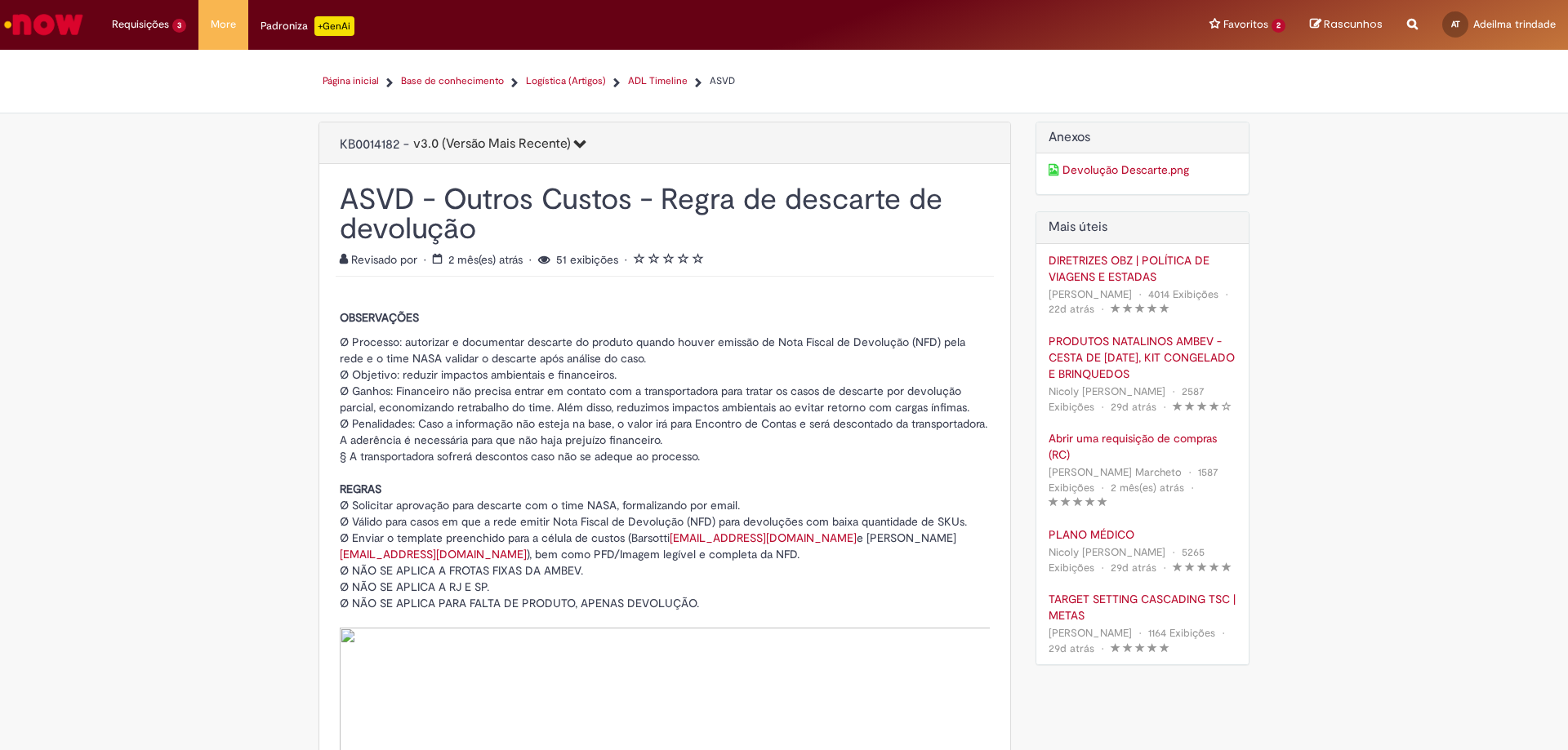
click at [782, 171] on link "Devolução Descarte.png" at bounding box center [1143, 169] width 189 height 16
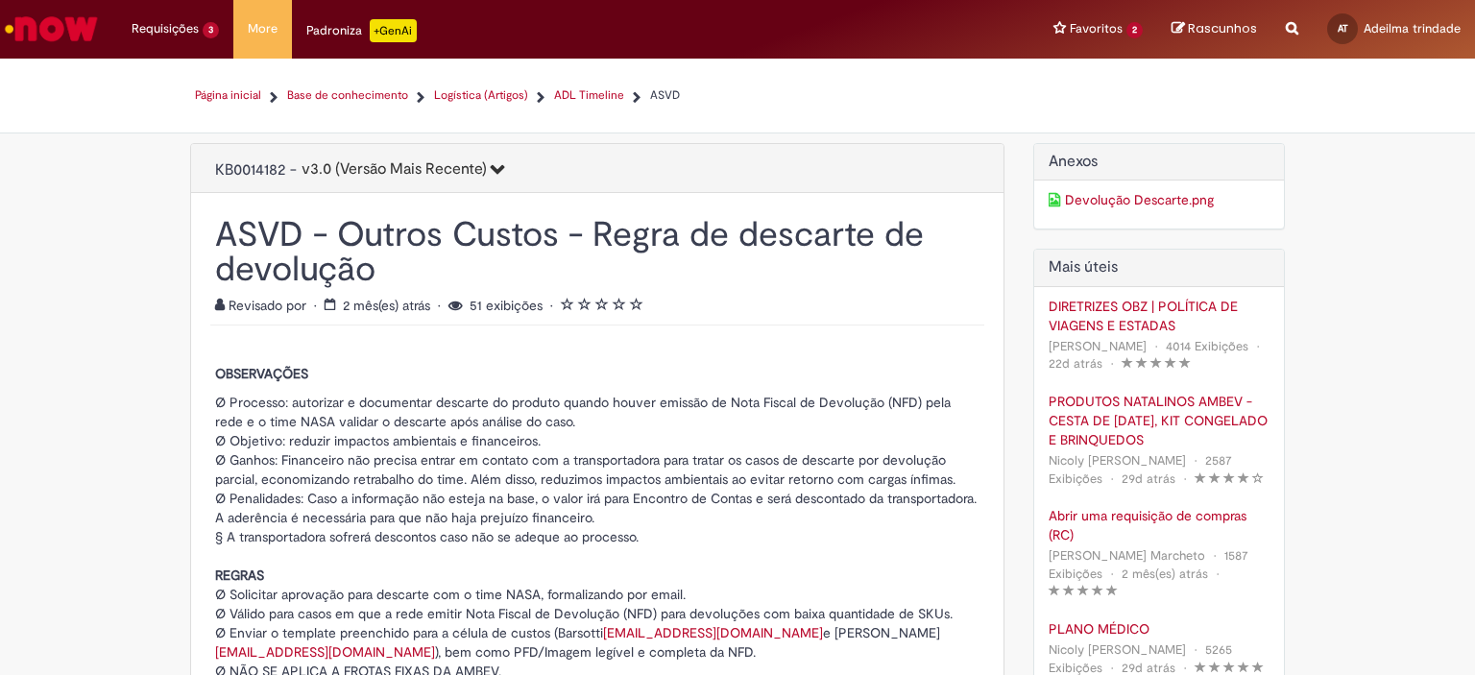
click at [919, 196] on link "Devolução Descarte.png" at bounding box center [1159, 199] width 222 height 19
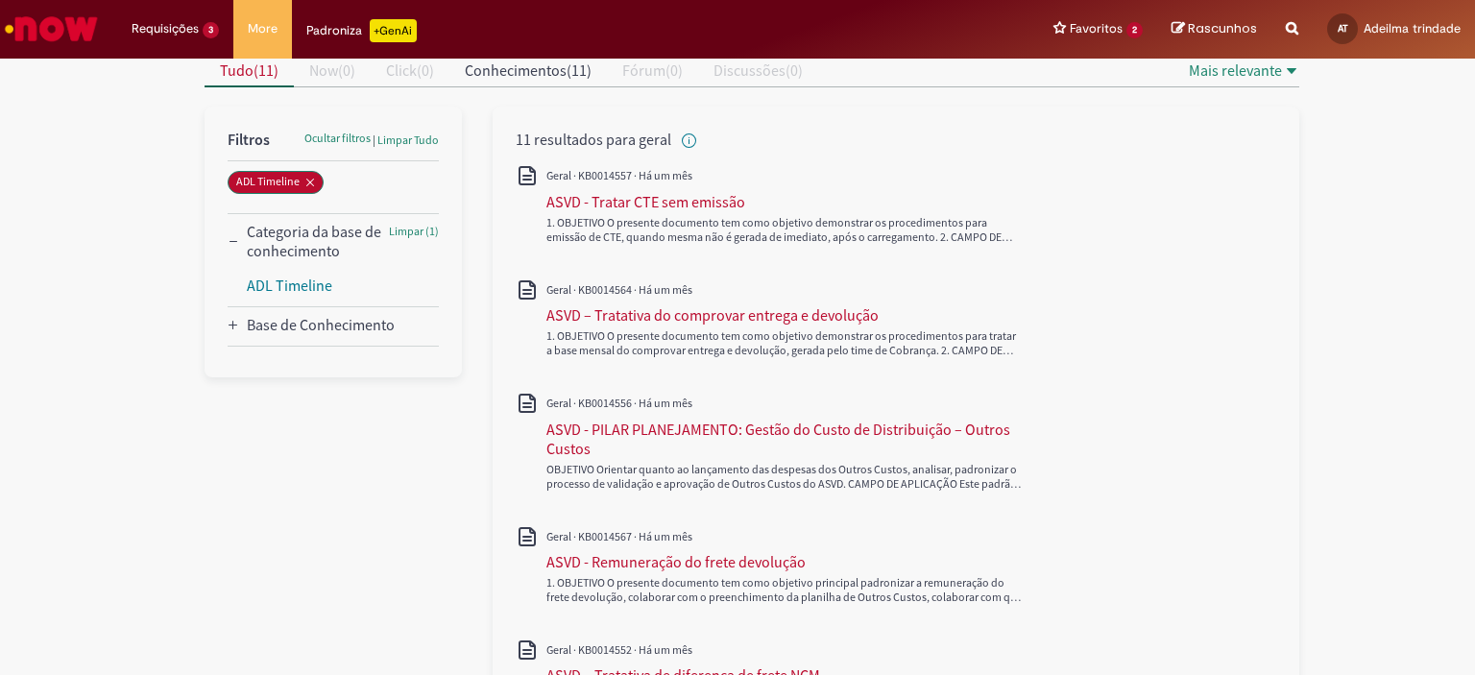
scroll to position [288, 0]
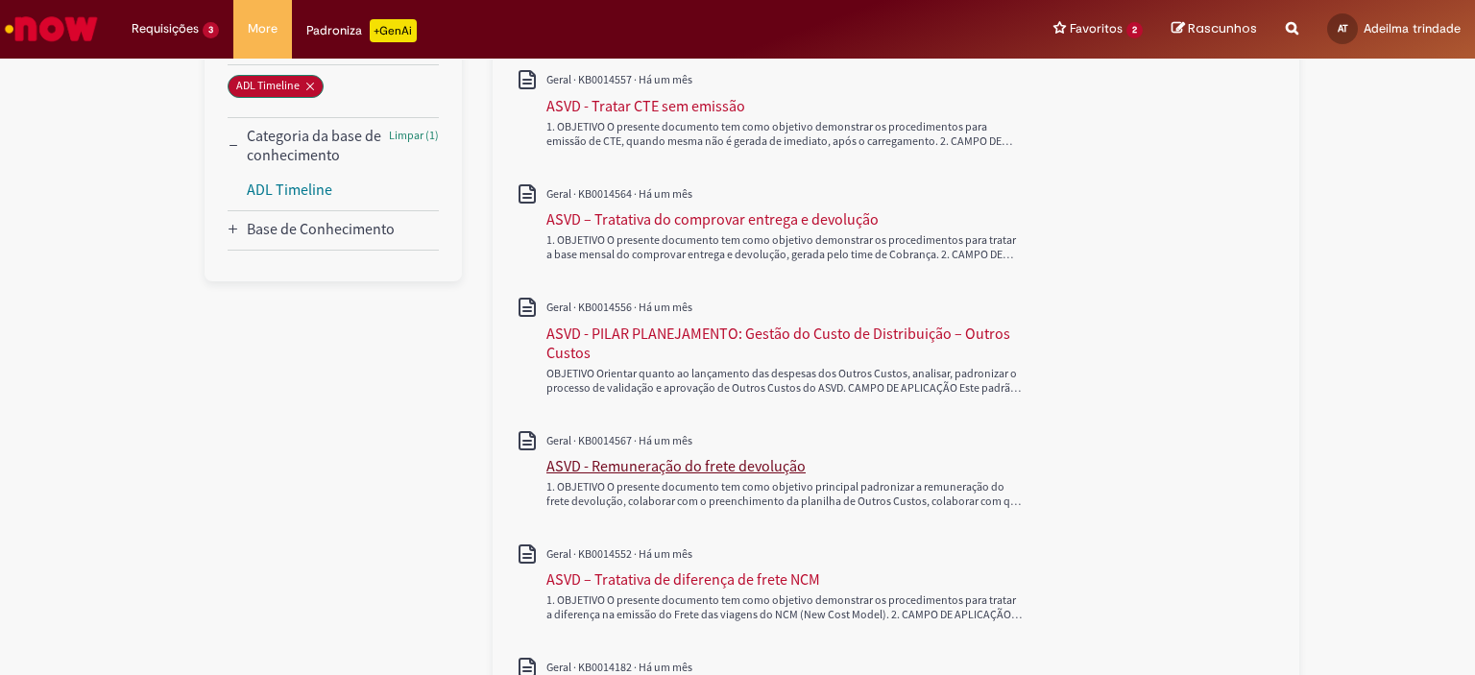
click at [753, 464] on div "ASVD - Remuneração do frete devolução" at bounding box center [675, 465] width 259 height 19
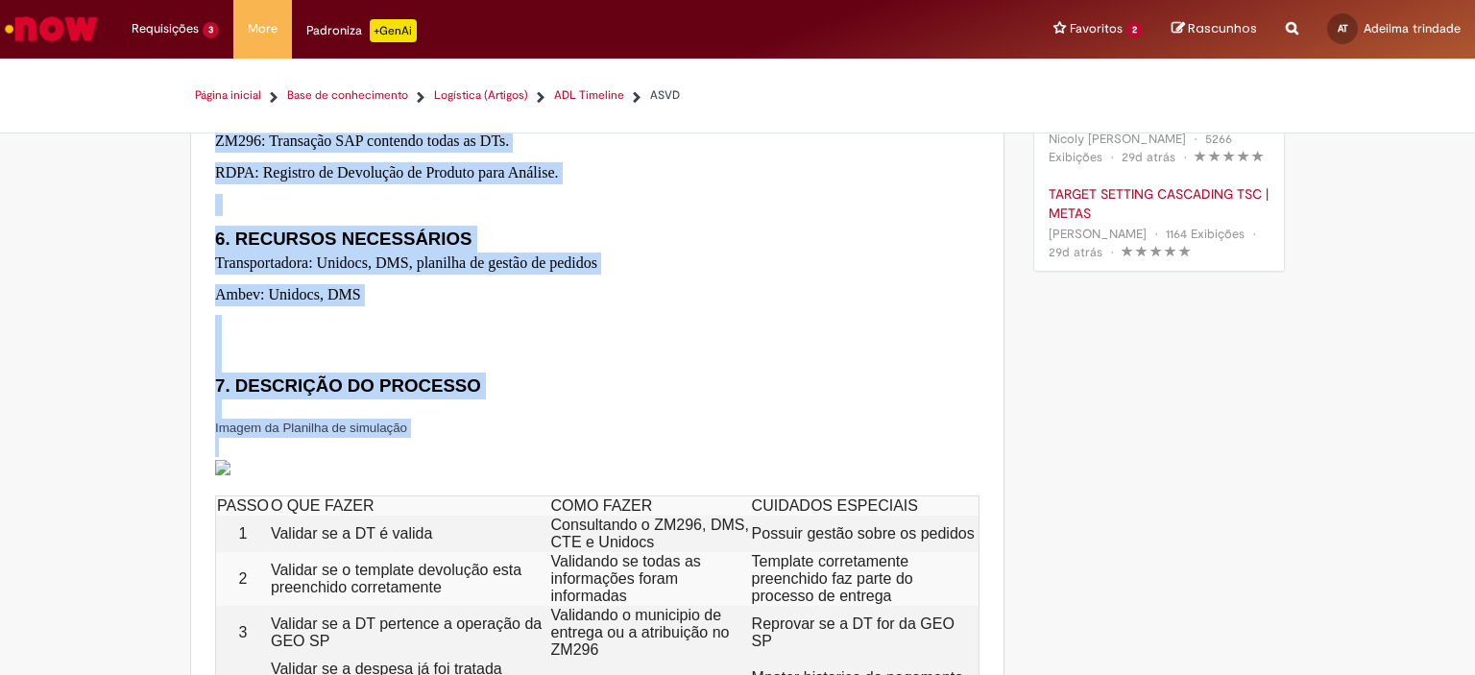
scroll to position [636, 0]
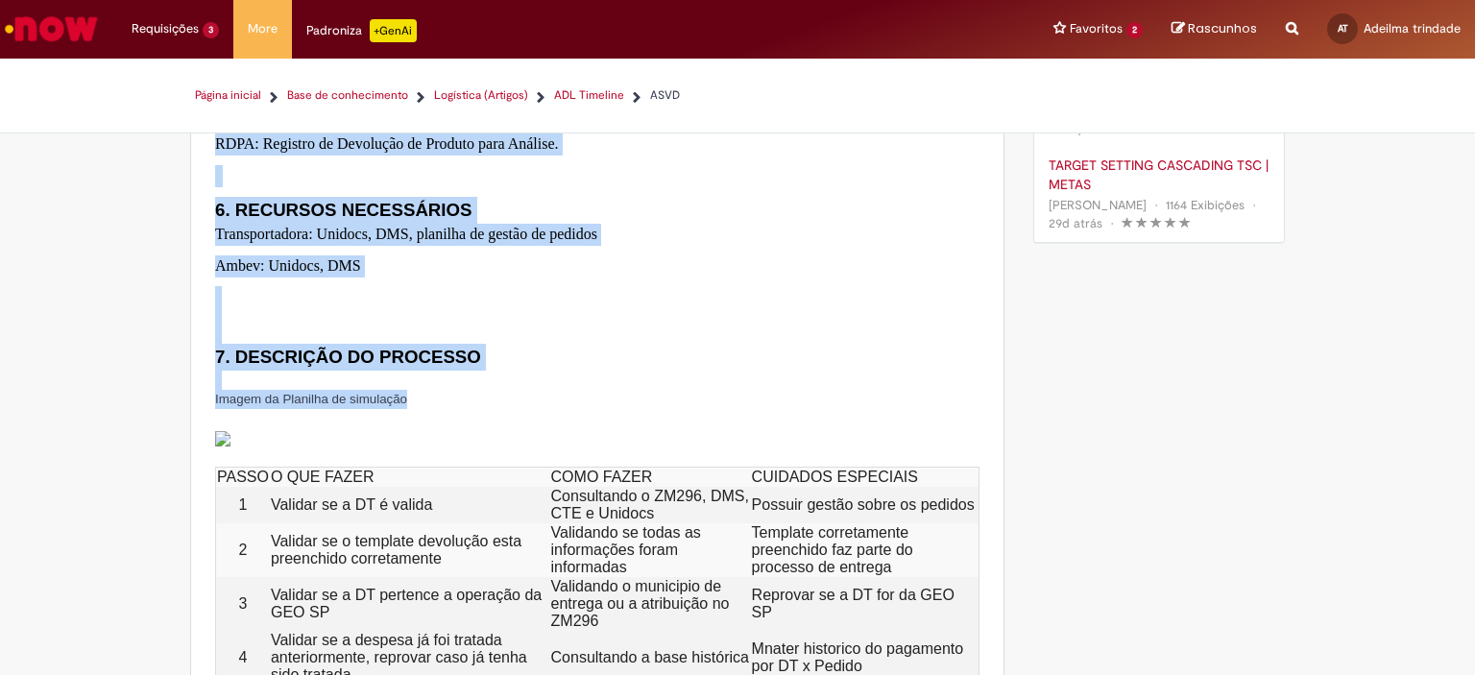
drag, startPoint x: 215, startPoint y: 241, endPoint x: 699, endPoint y: 432, distance: 520.2
click at [699, 432] on div "ASVD - Remuneração do frete devolução Metadados do artigo. Revisado por Este ar…" at bounding box center [597, 396] width 812 height 1679
copy div "LORE - Ipsumdolors am conse adipiscin Elitseddo ei tempor. Incididu utl Etdo ma…"
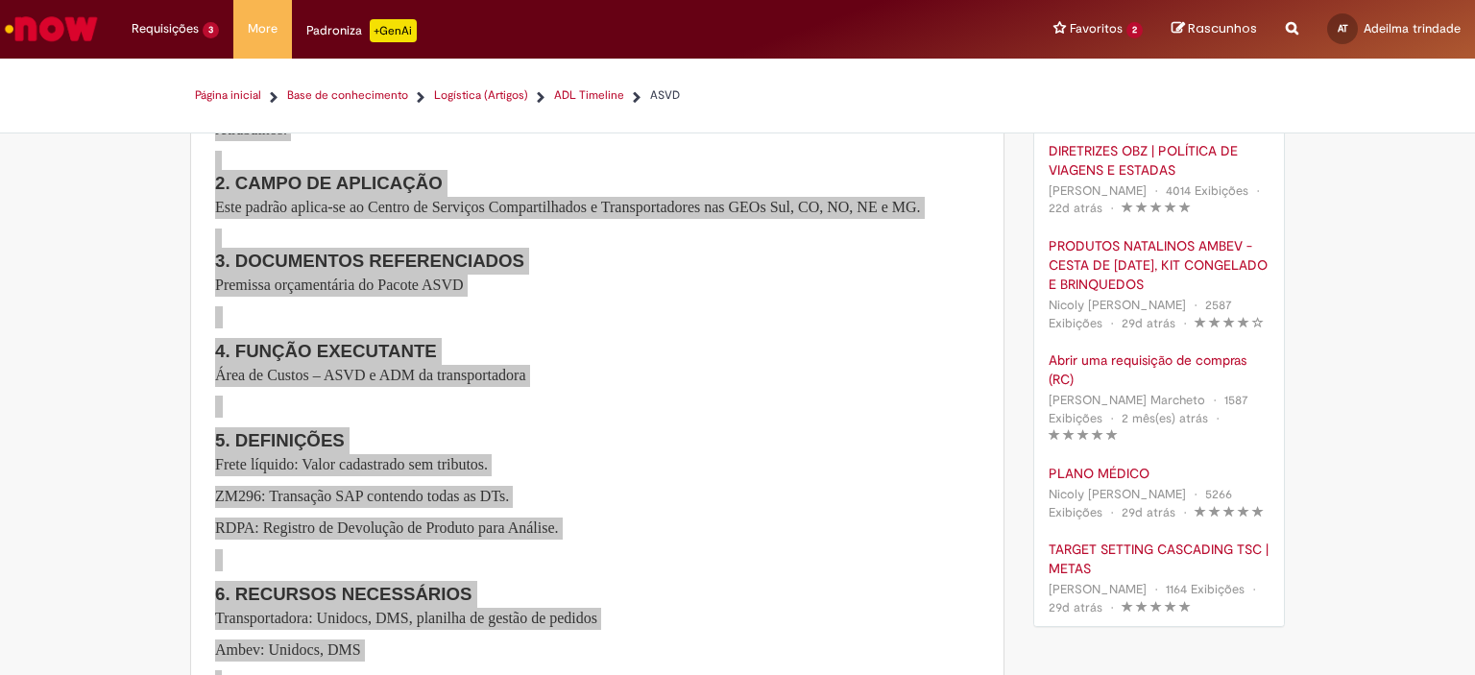
scroll to position [0, 0]
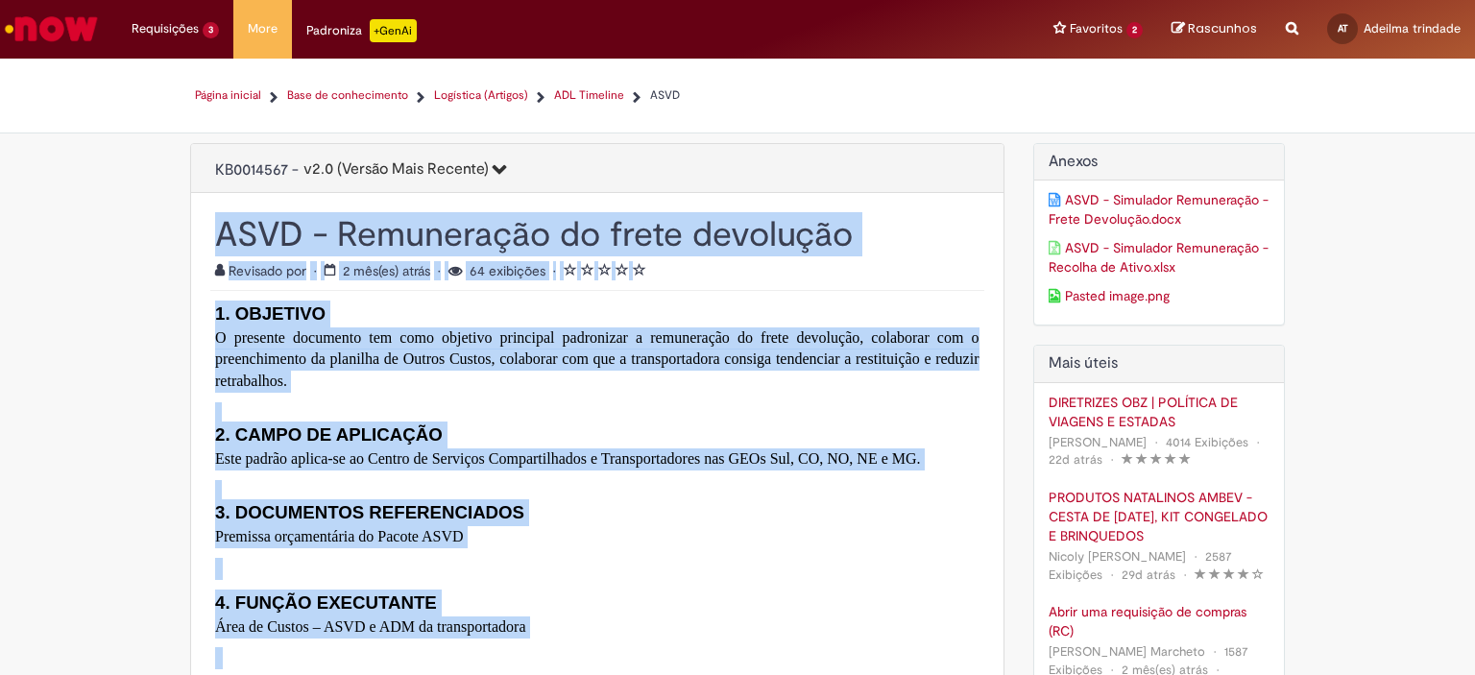
click at [919, 195] on link "ASVD - Simulador Remuneração - Frete Devolução.docx" at bounding box center [1159, 209] width 222 height 38
click at [919, 253] on link "ASVD - Simulador Remuneração - Recolha de Ativo.xlsx" at bounding box center [1159, 257] width 222 height 38
click at [919, 296] on link "Pasted image.png" at bounding box center [1159, 295] width 222 height 19
click at [919, 254] on link "ASVD - Simulador Remuneração - Recolha de Ativo.xlsx" at bounding box center [1159, 257] width 222 height 38
click at [880, 327] on h2 "1. OBJETIVO" at bounding box center [597, 314] width 764 height 27
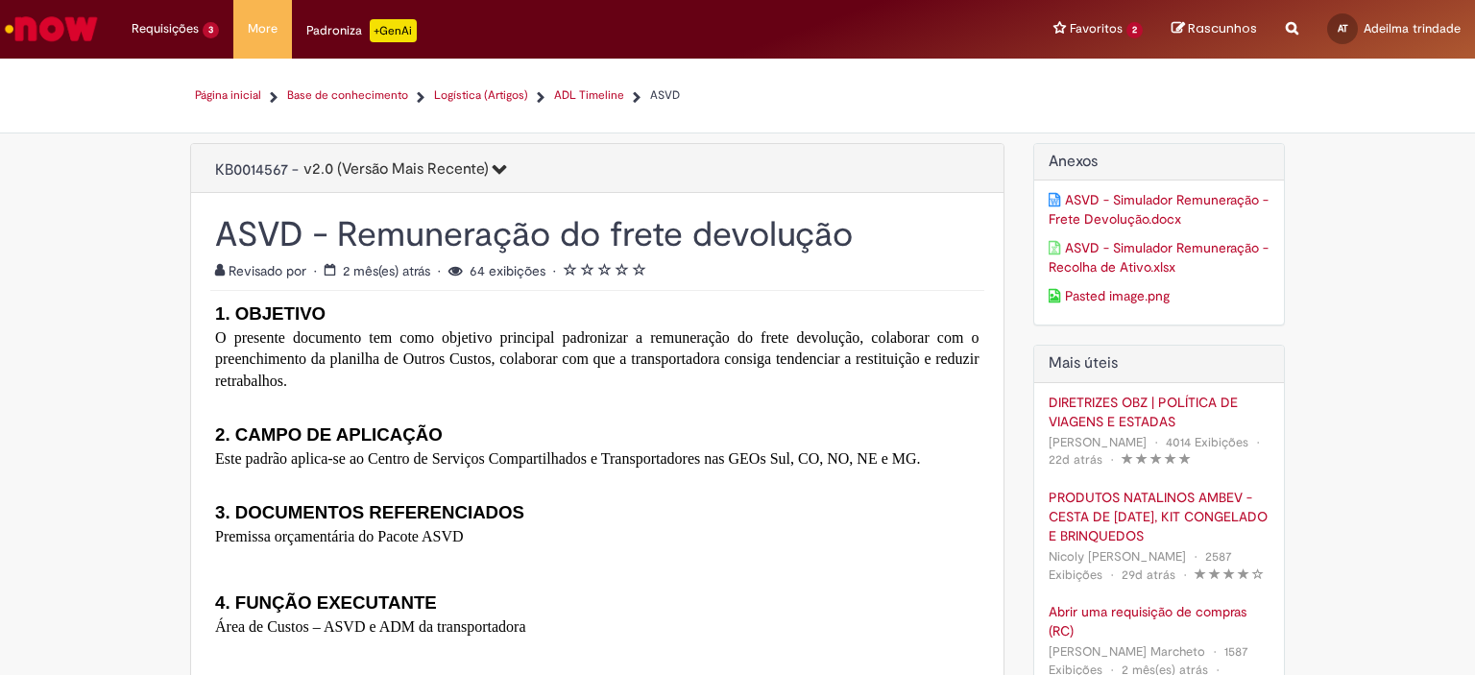
click at [919, 199] on link "ASVD - Simulador Remuneração - Frete Devolução.docx" at bounding box center [1159, 209] width 222 height 38
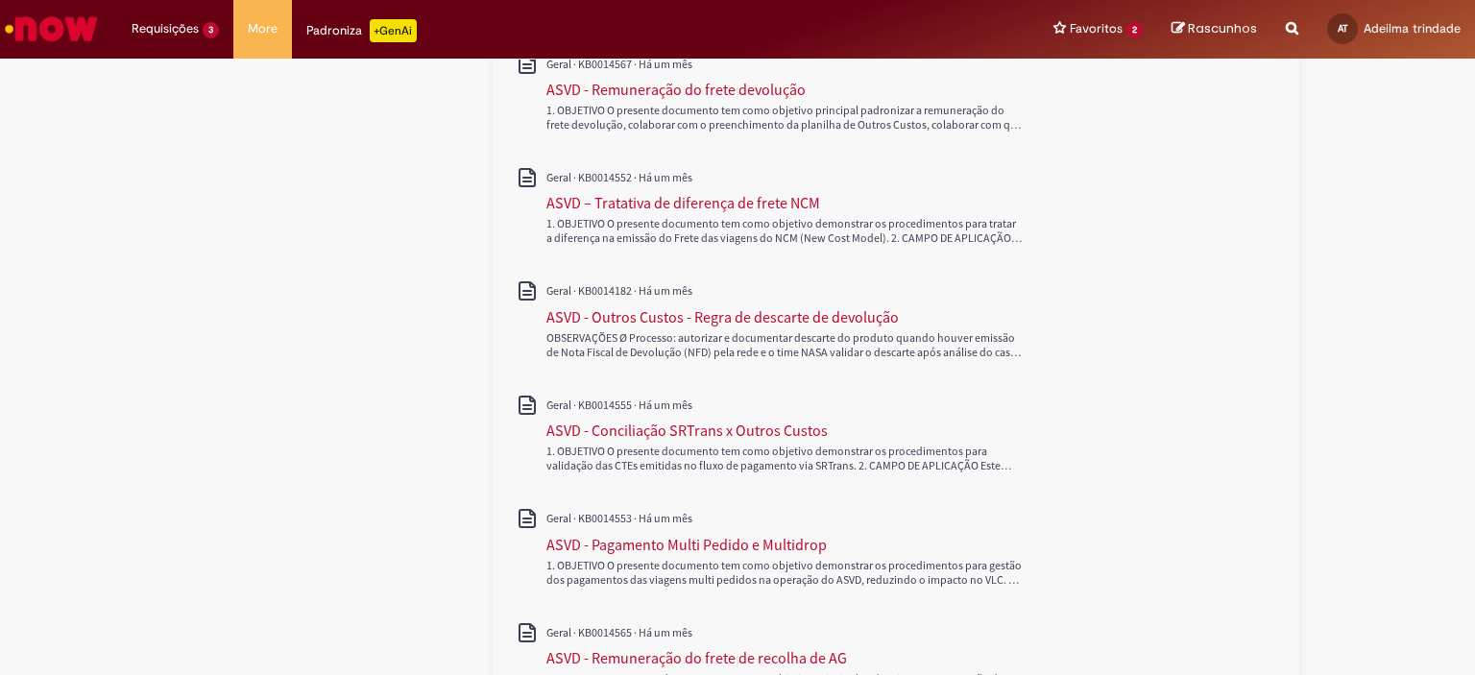
scroll to position [672, 0]
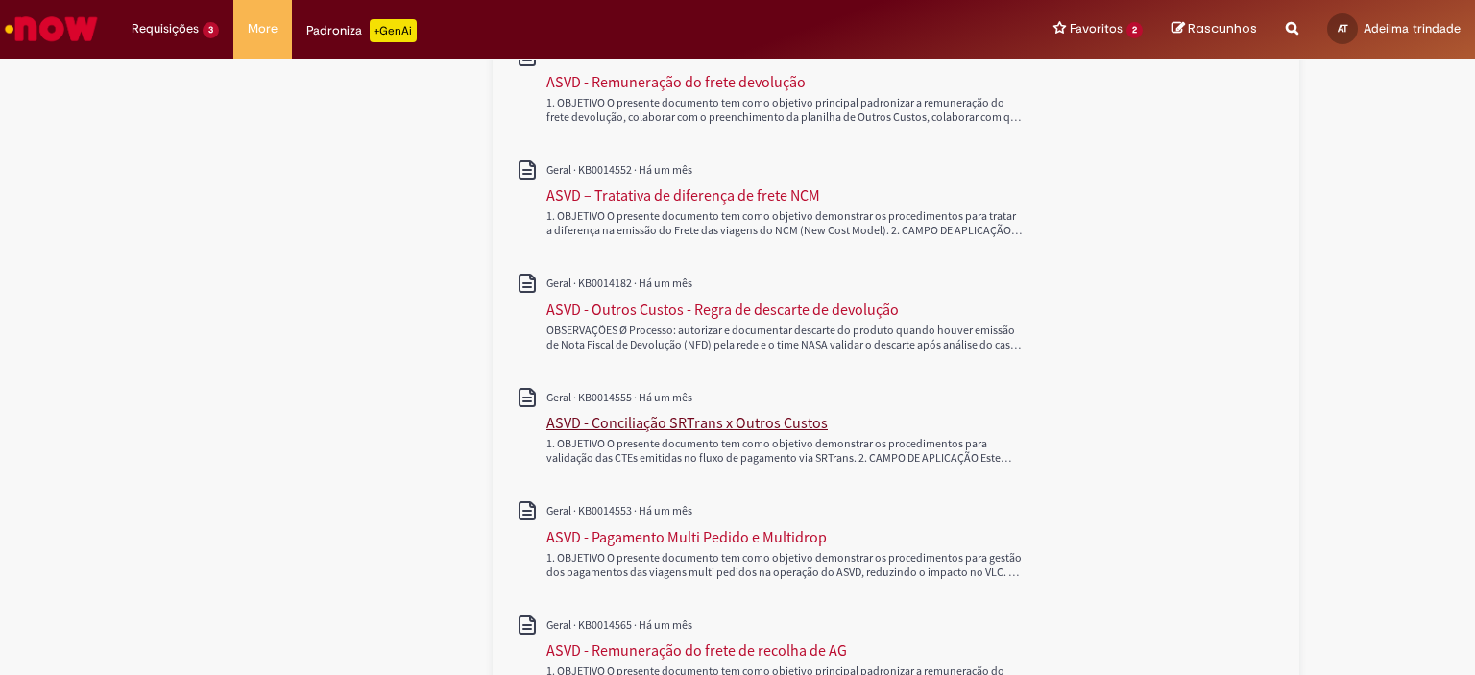
click at [744, 418] on div "ASVD - Conciliação SRTrans x Outros Custos" at bounding box center [686, 422] width 281 height 19
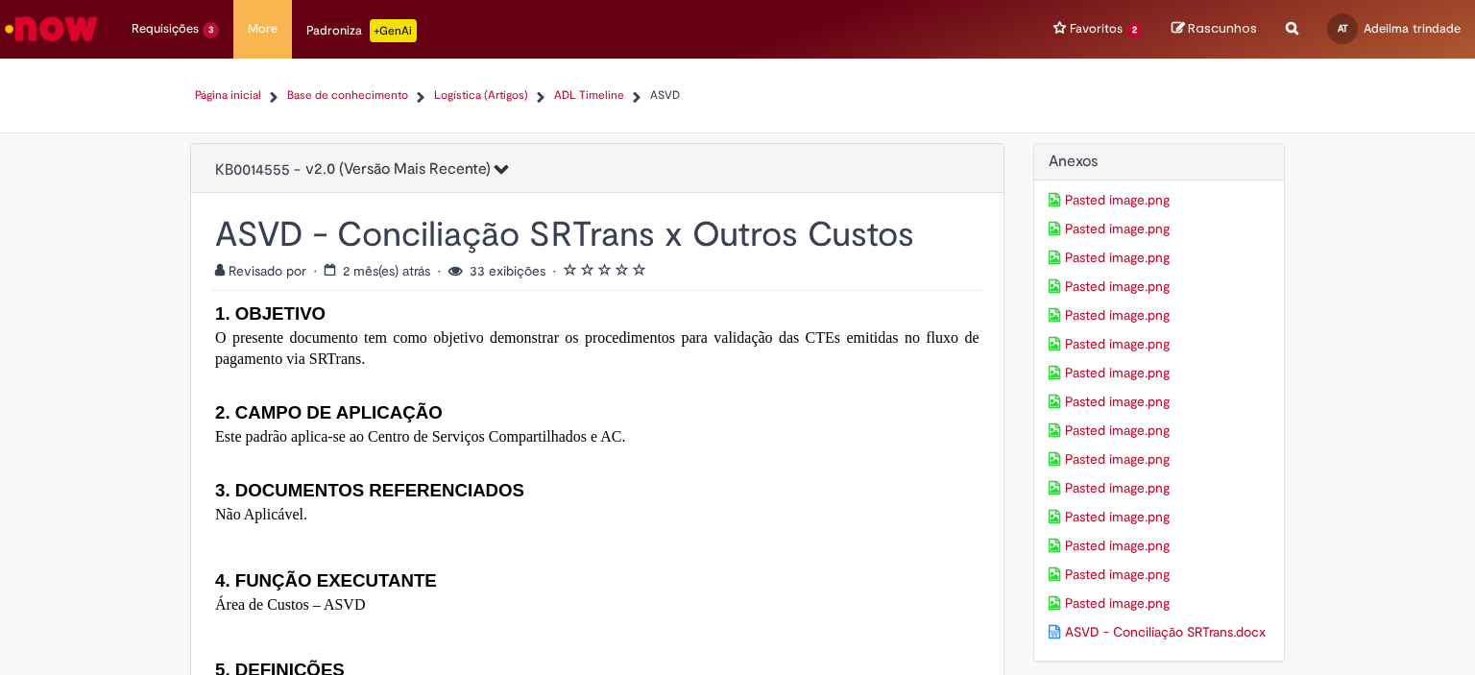
click at [919, 197] on link "Pasted image.png" at bounding box center [1159, 199] width 222 height 19
click at [919, 228] on link "Pasted image.png" at bounding box center [1159, 228] width 222 height 19
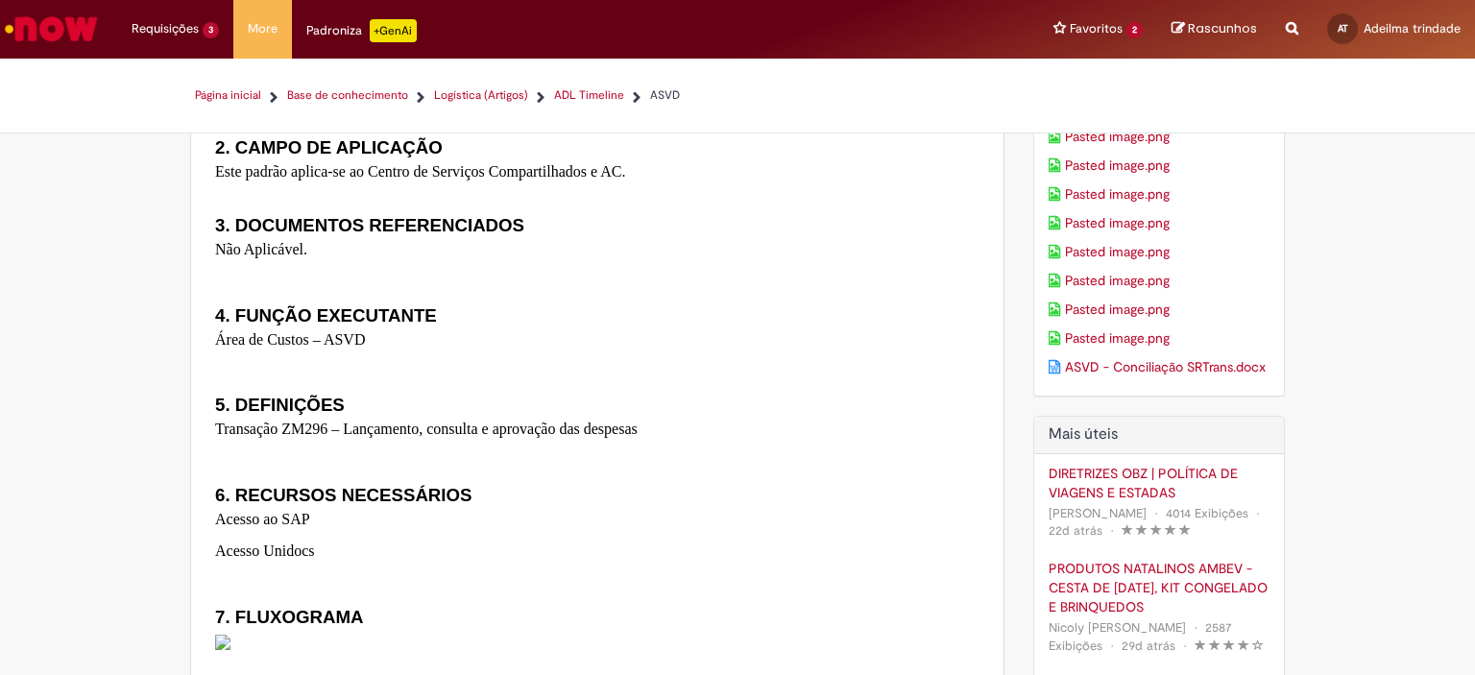
scroll to position [288, 0]
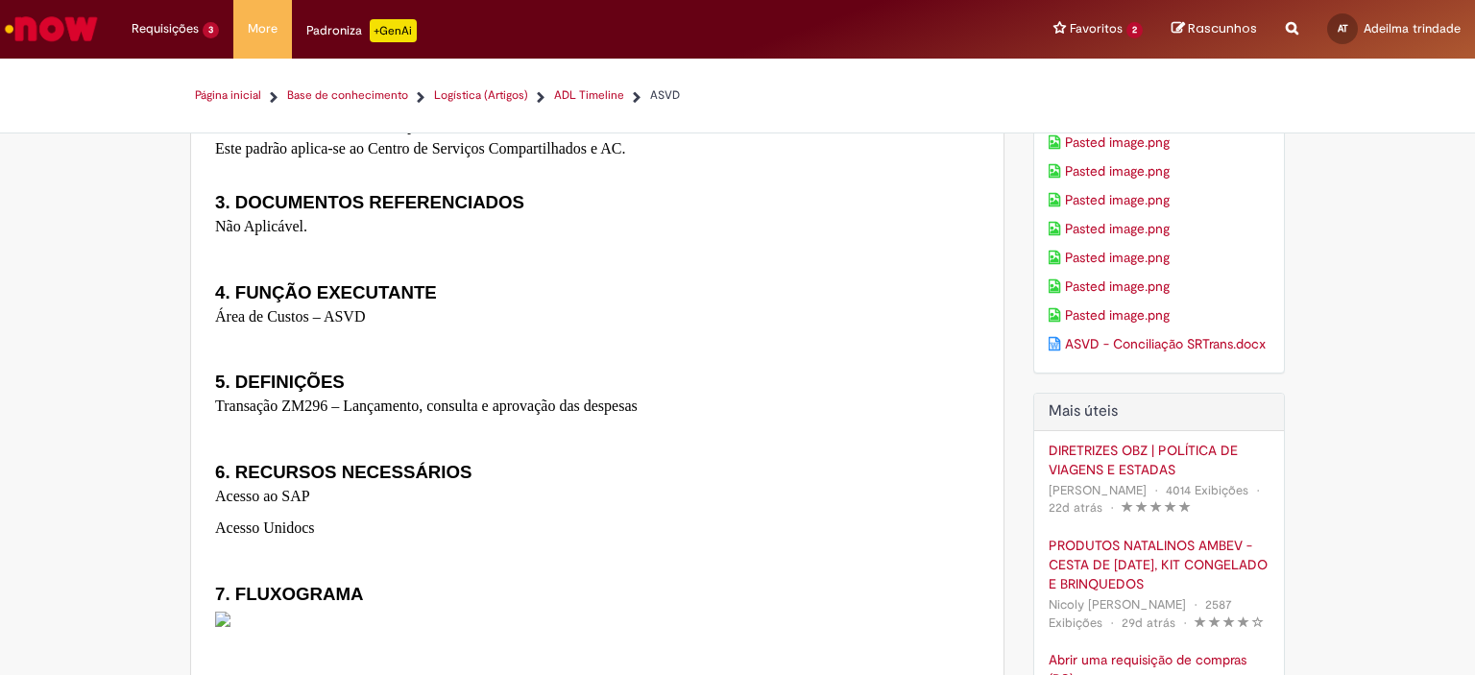
click at [919, 352] on link "ASVD - Conciliação SRTrans.docx" at bounding box center [1159, 343] width 222 height 19
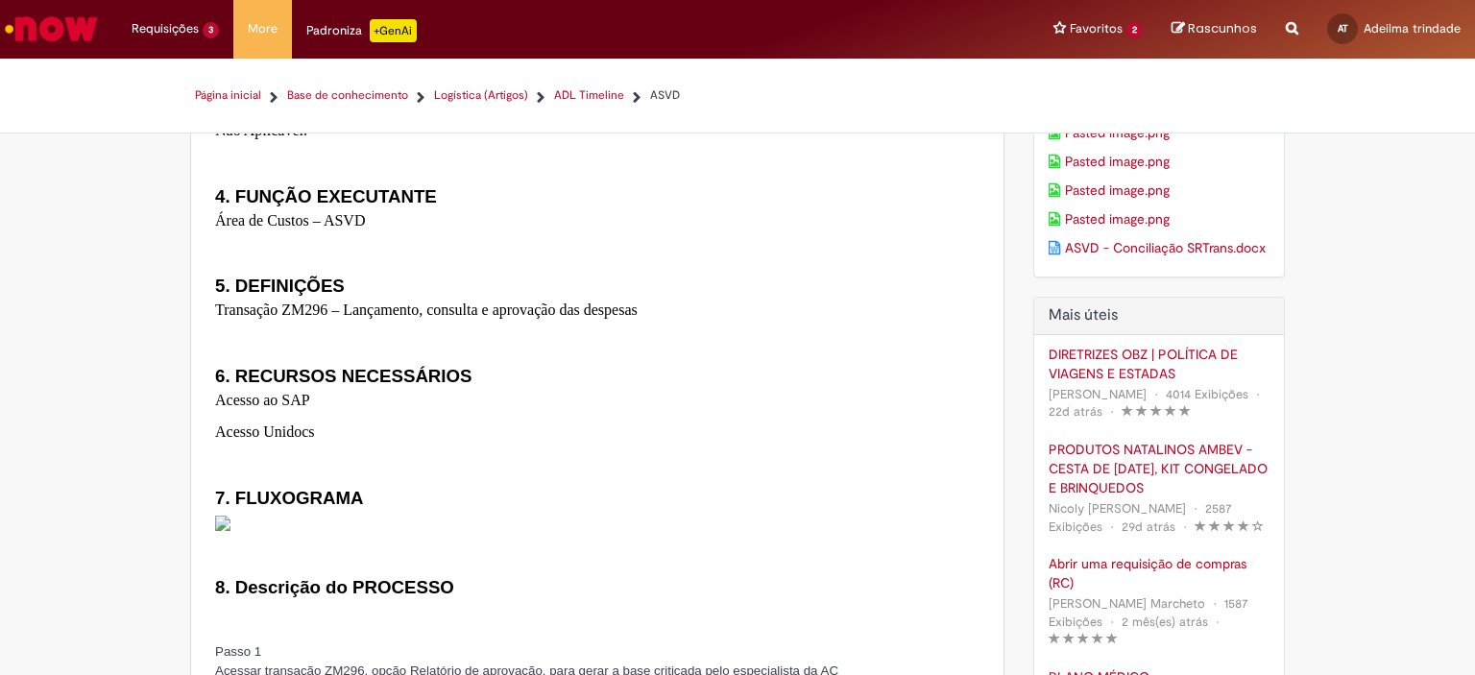
scroll to position [672, 0]
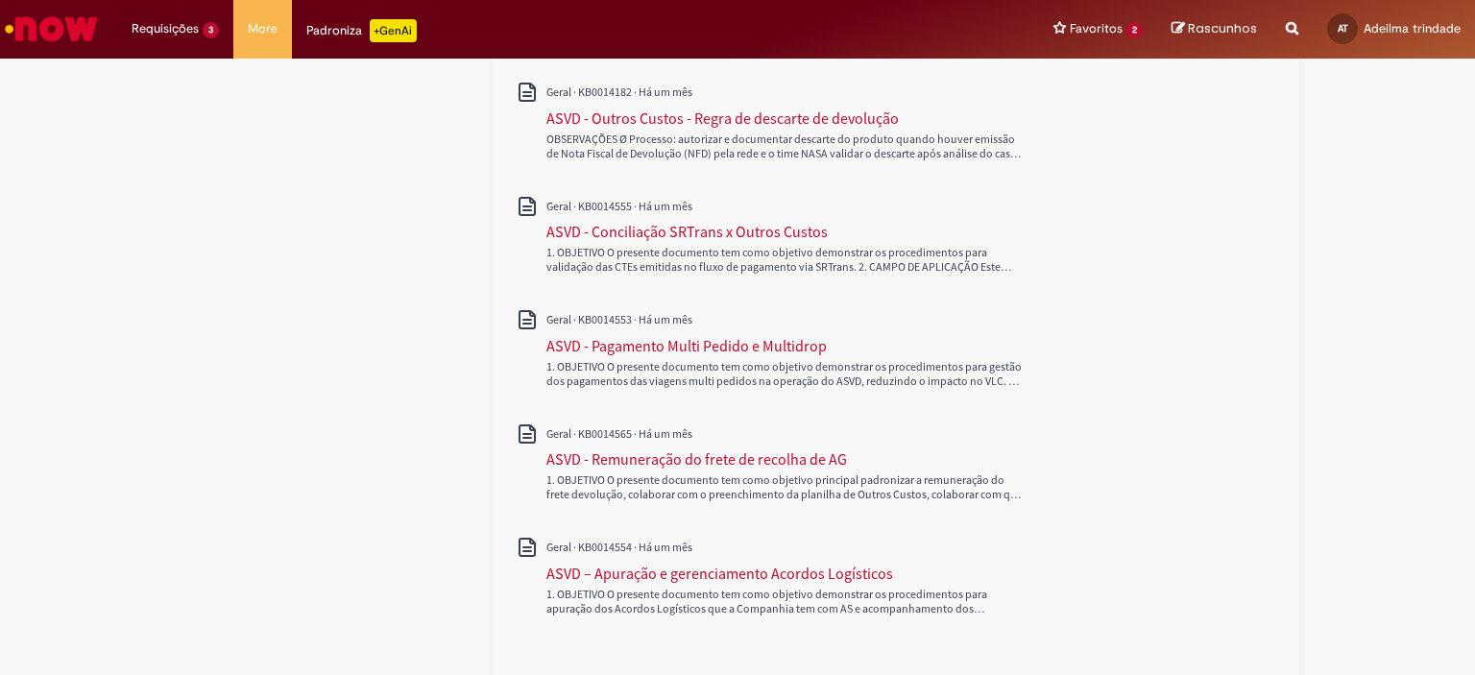
scroll to position [864, 0]
click at [601, 349] on div "ASVD - Pagamento Multi Pedido e Multidrop" at bounding box center [686, 344] width 280 height 19
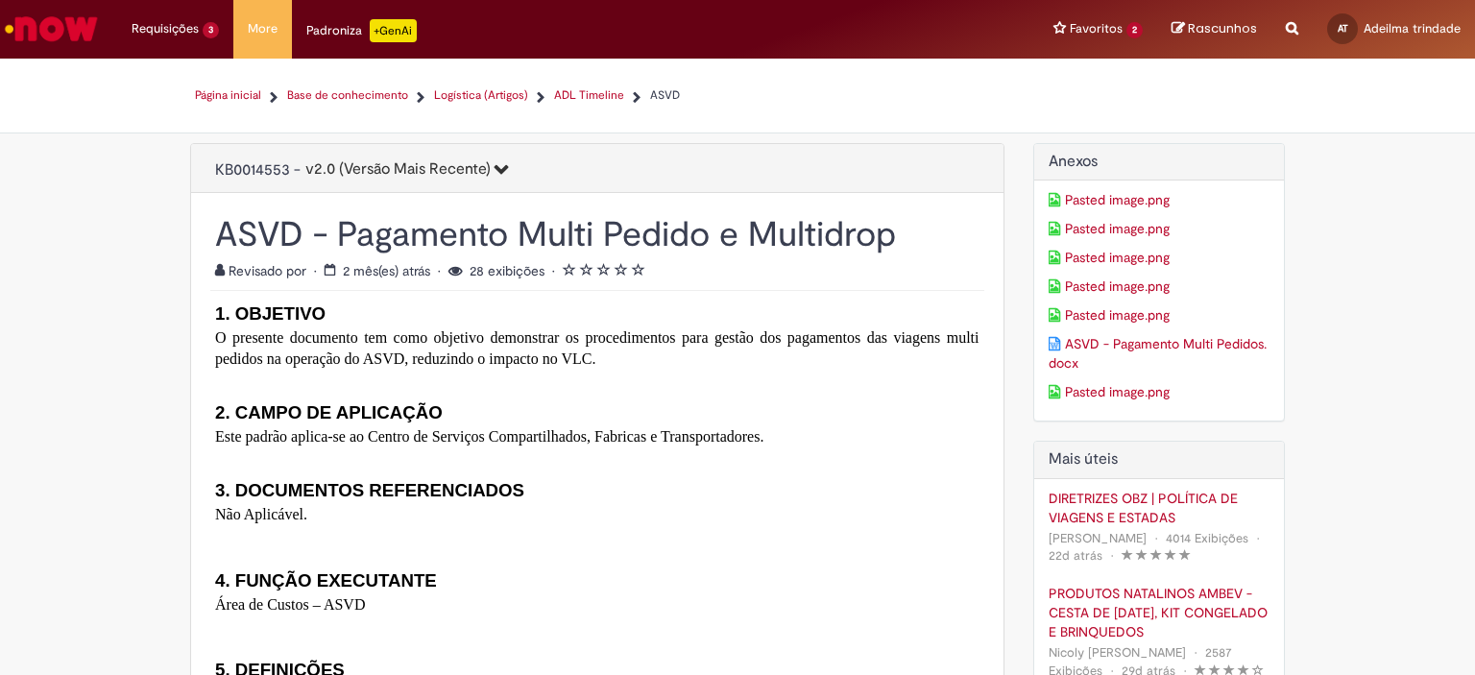
click at [919, 201] on link "Pasted image.png" at bounding box center [1159, 199] width 222 height 19
click at [919, 226] on link "Pasted image.png" at bounding box center [1159, 228] width 222 height 19
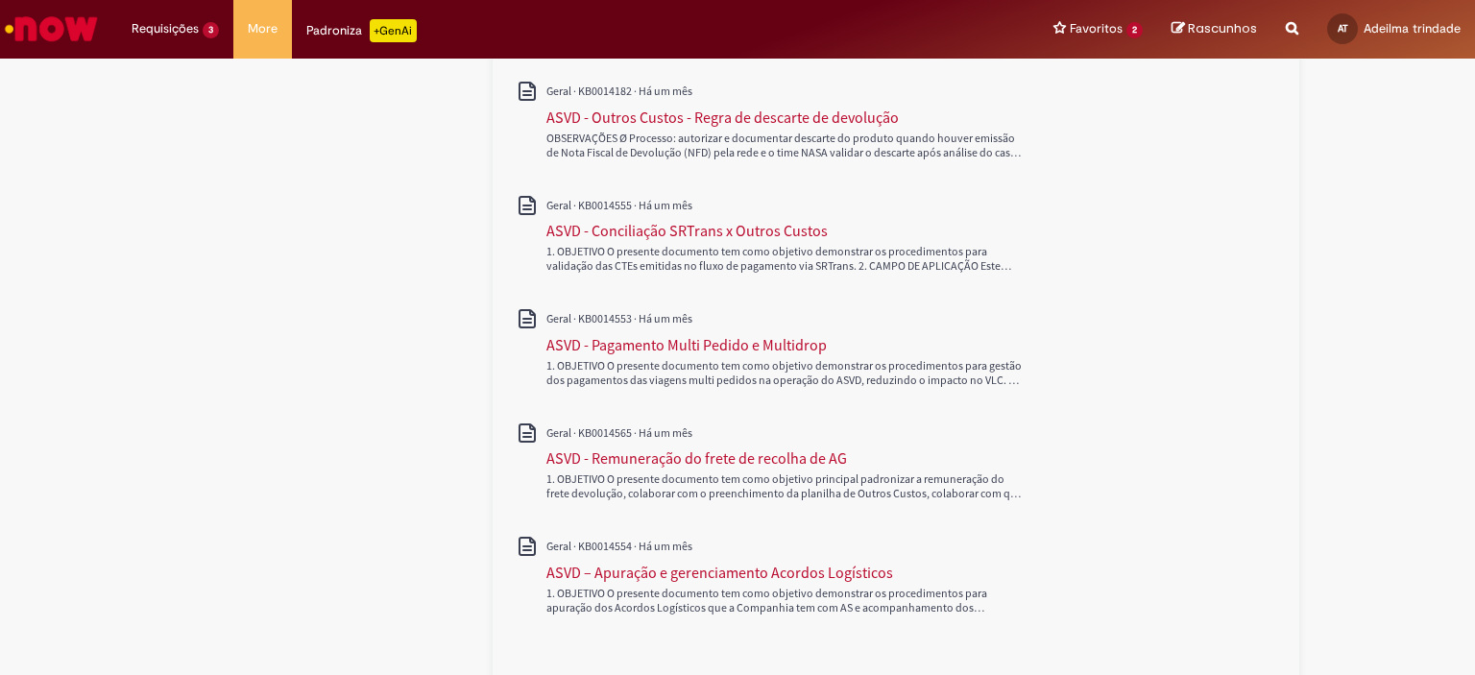
scroll to position [931, 0]
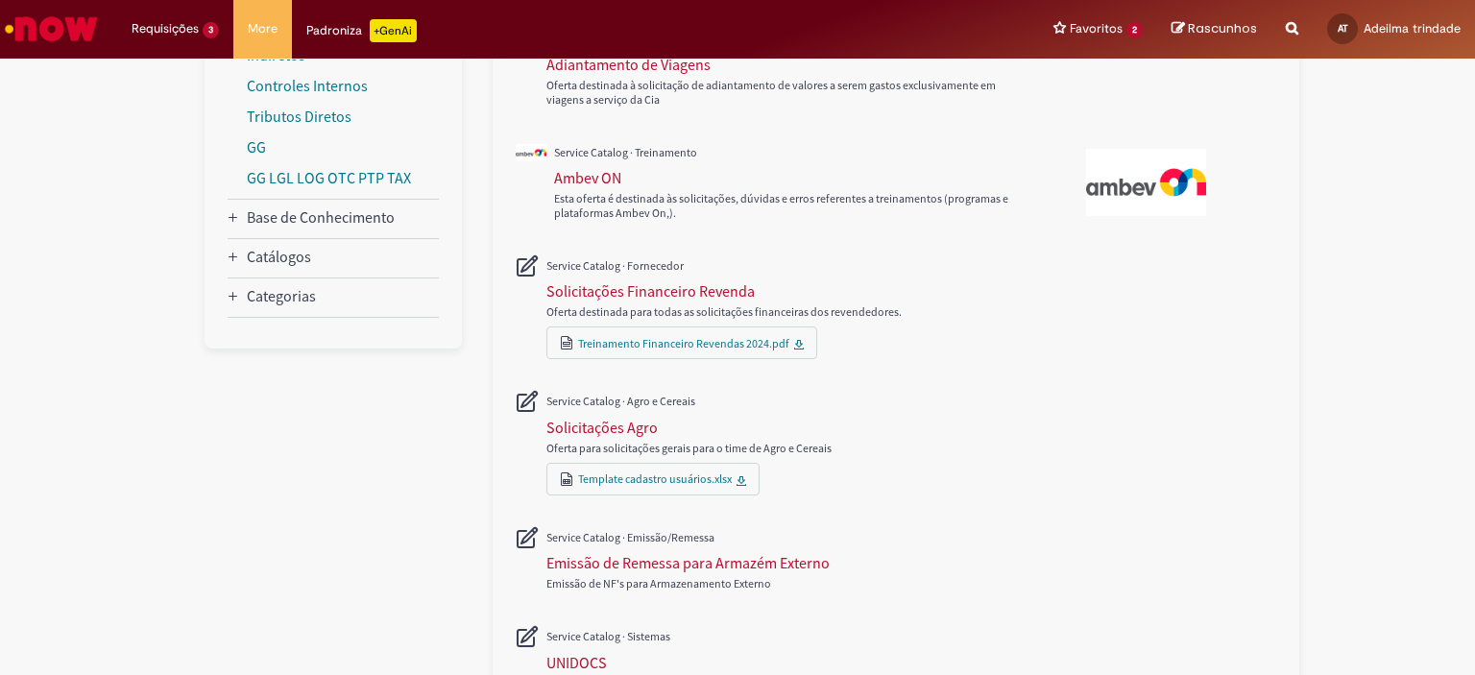
scroll to position [576, 0]
